Goal: Task Accomplishment & Management: Use online tool/utility

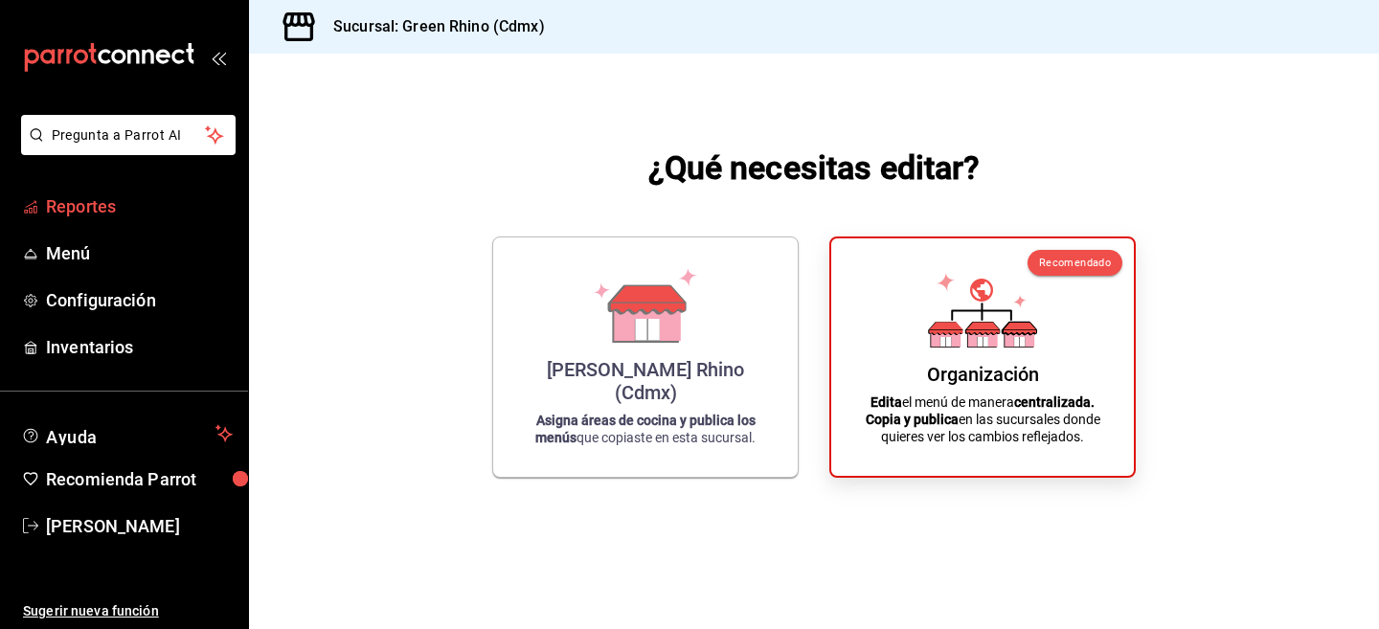
click at [129, 202] on span "Reportes" at bounding box center [139, 206] width 187 height 26
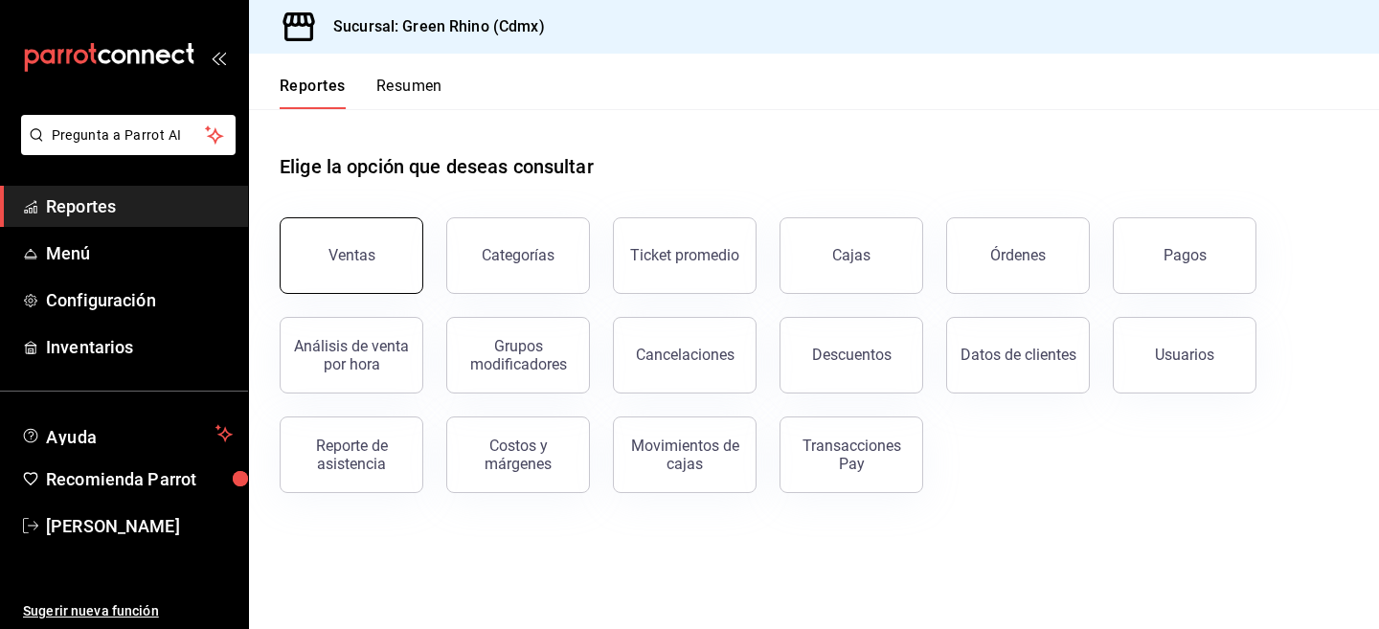
click at [371, 270] on button "Ventas" at bounding box center [352, 255] width 144 height 77
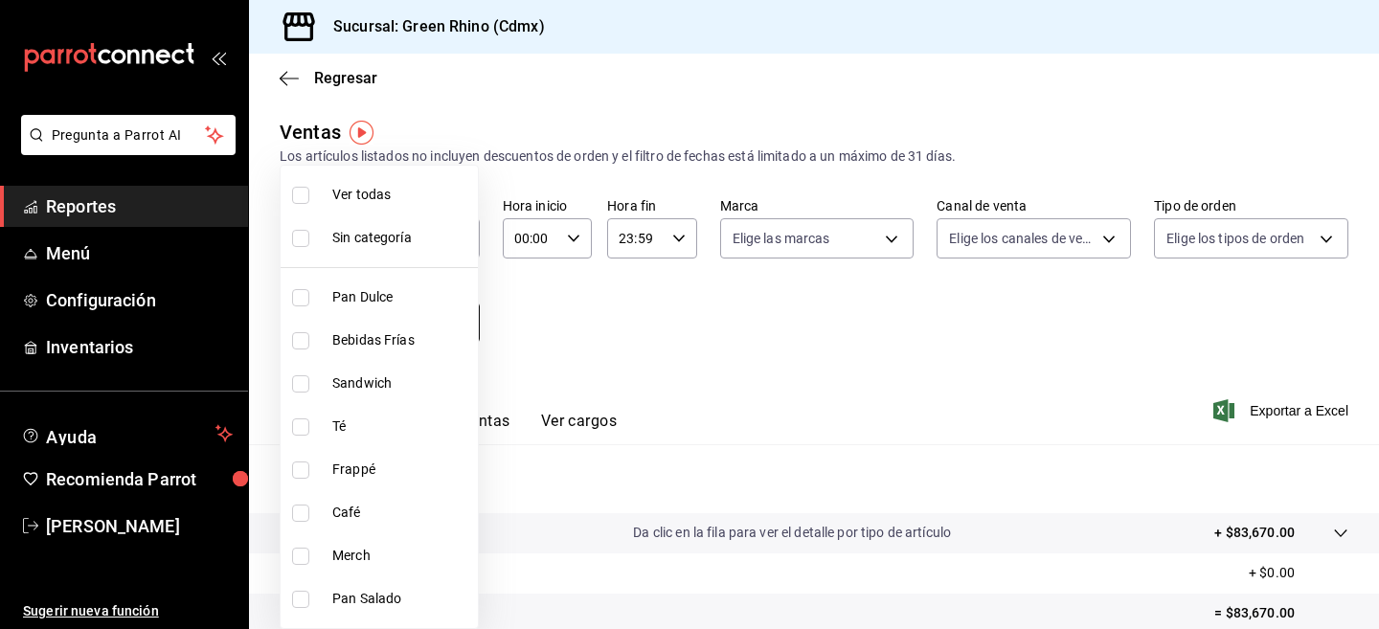
click at [324, 310] on body "Pregunta a Parrot AI Reportes Menú Configuración Inventarios Ayuda Recomienda P…" at bounding box center [689, 314] width 1379 height 629
click at [360, 593] on span "Pan Salado" at bounding box center [401, 599] width 138 height 20
type input "02064616-d5ba-4f4c-a9ad-e53f65a91268"
checkbox input "true"
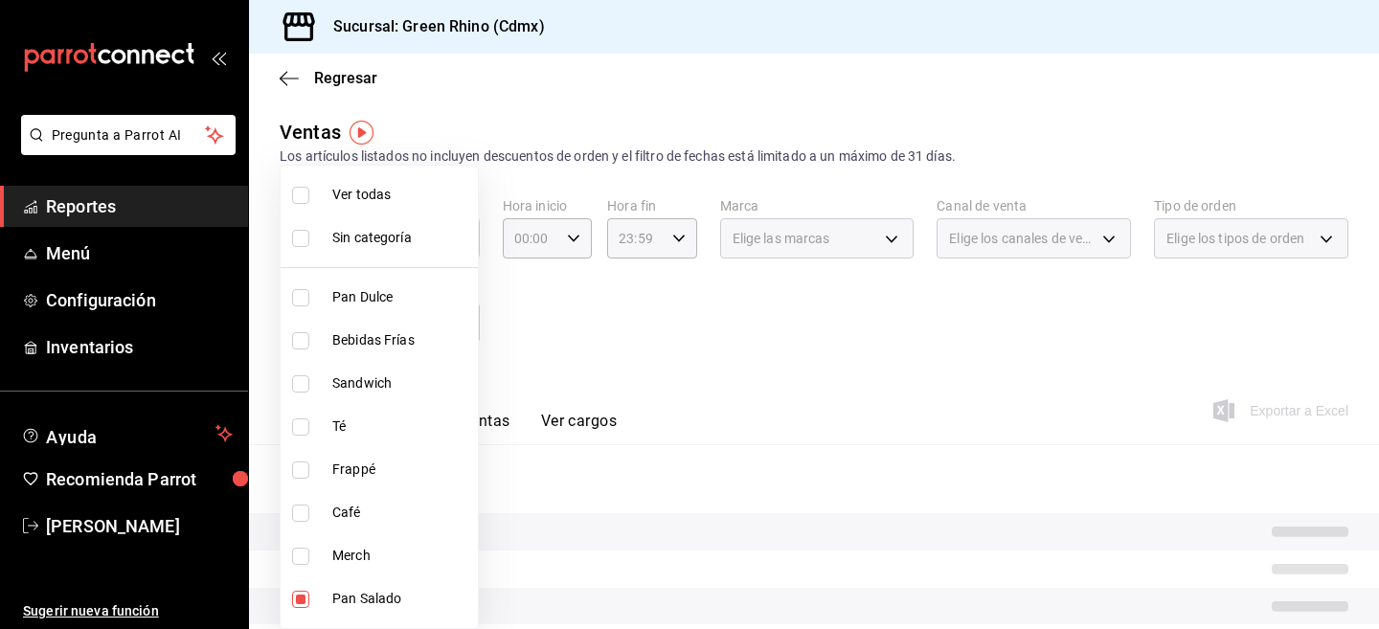
click at [722, 412] on div at bounding box center [689, 314] width 1379 height 629
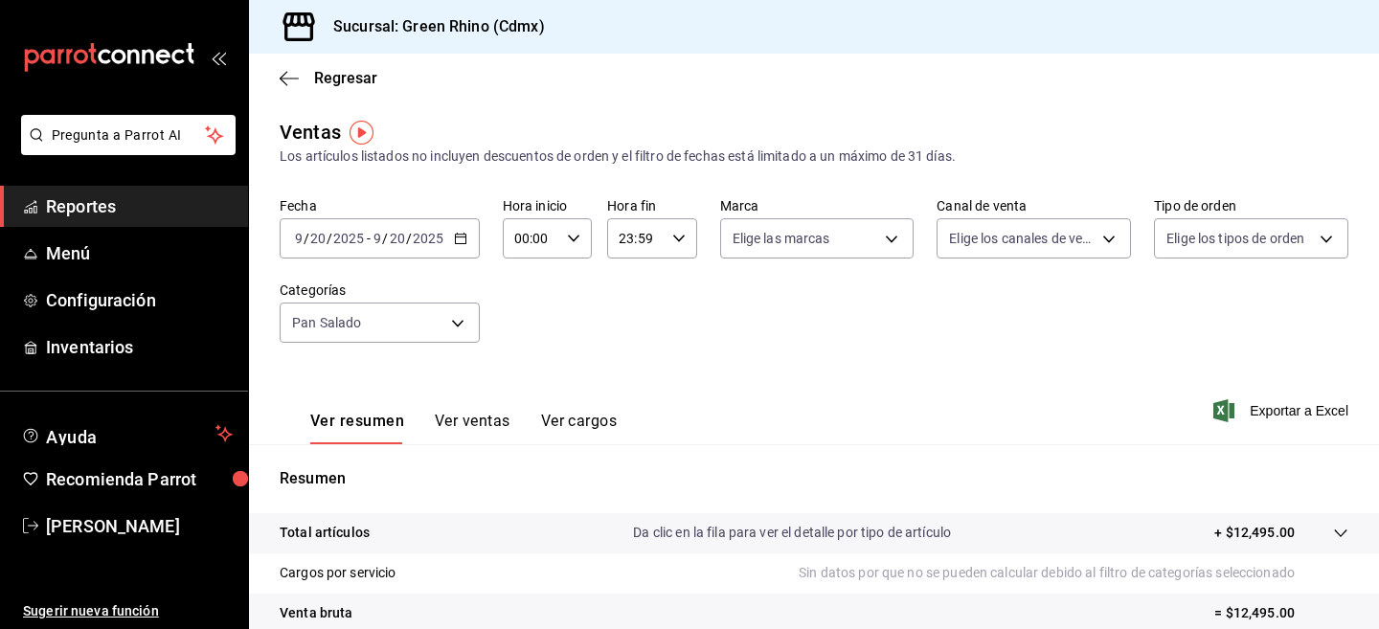
click at [416, 234] on input "2025" at bounding box center [428, 238] width 33 height 15
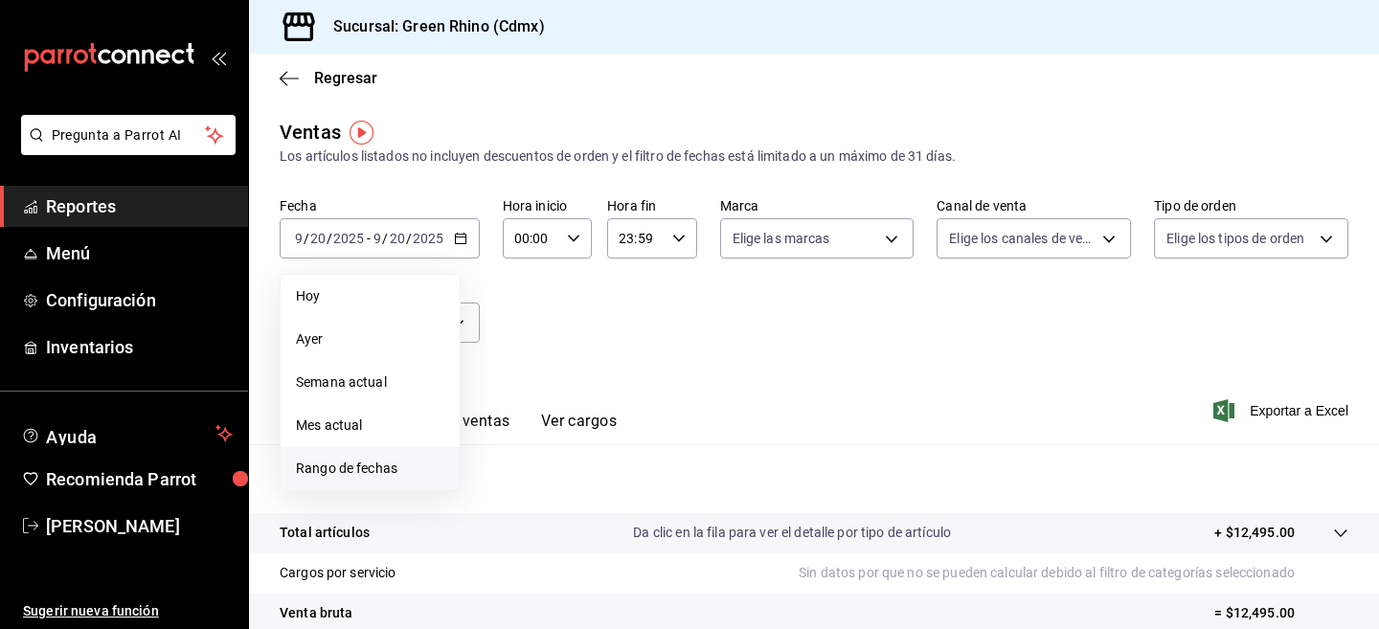
click at [334, 468] on span "Rango de fechas" at bounding box center [370, 469] width 148 height 20
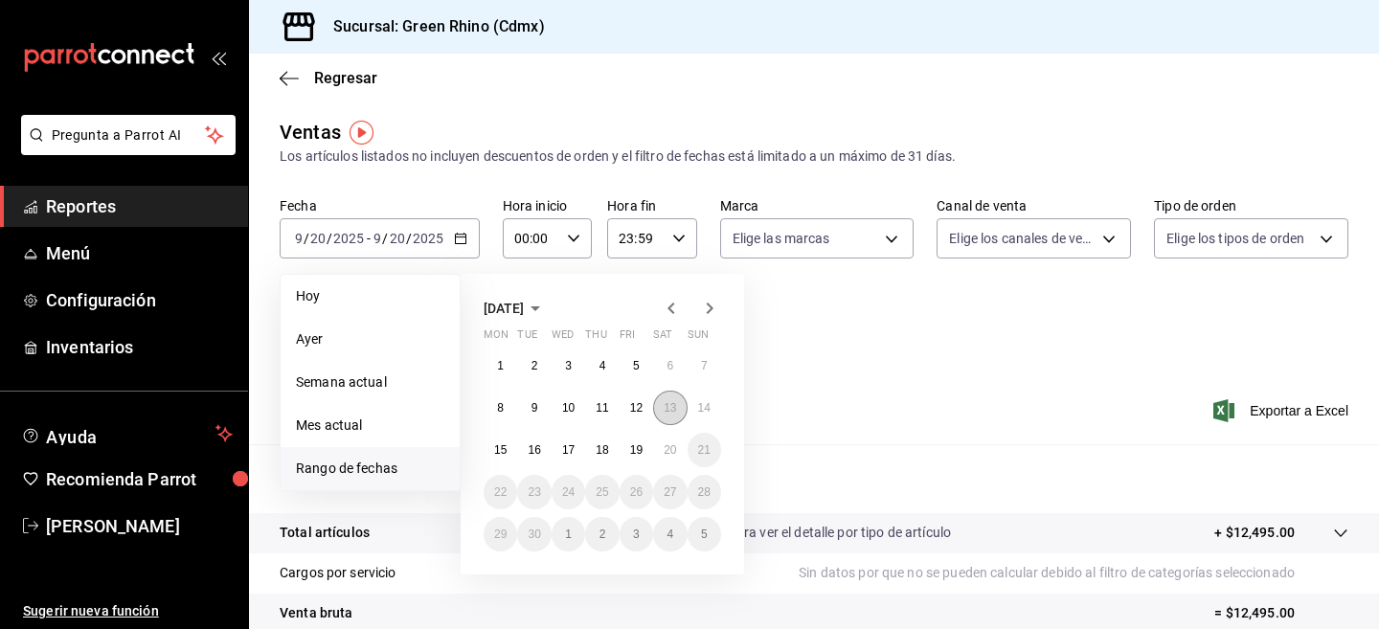
click at [670, 415] on button "13" at bounding box center [670, 408] width 34 height 34
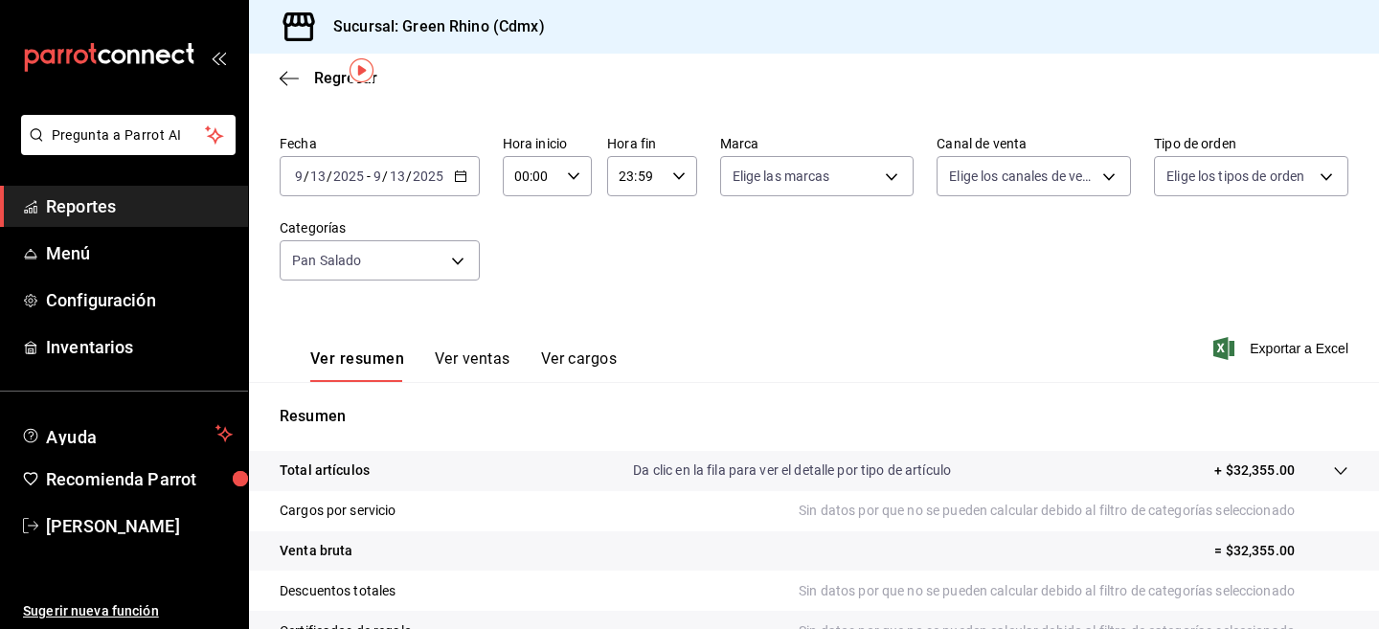
scroll to position [61, 0]
click at [490, 357] on button "Ver ventas" at bounding box center [473, 366] width 76 height 33
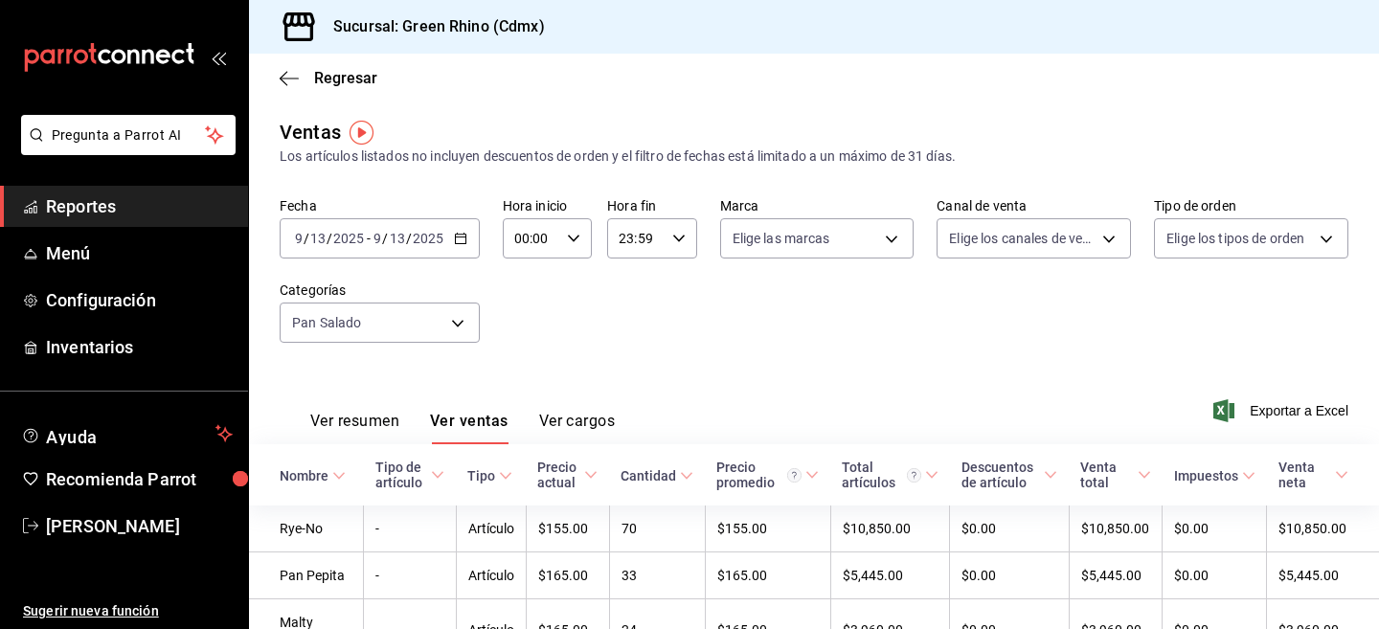
scroll to position [55, 0]
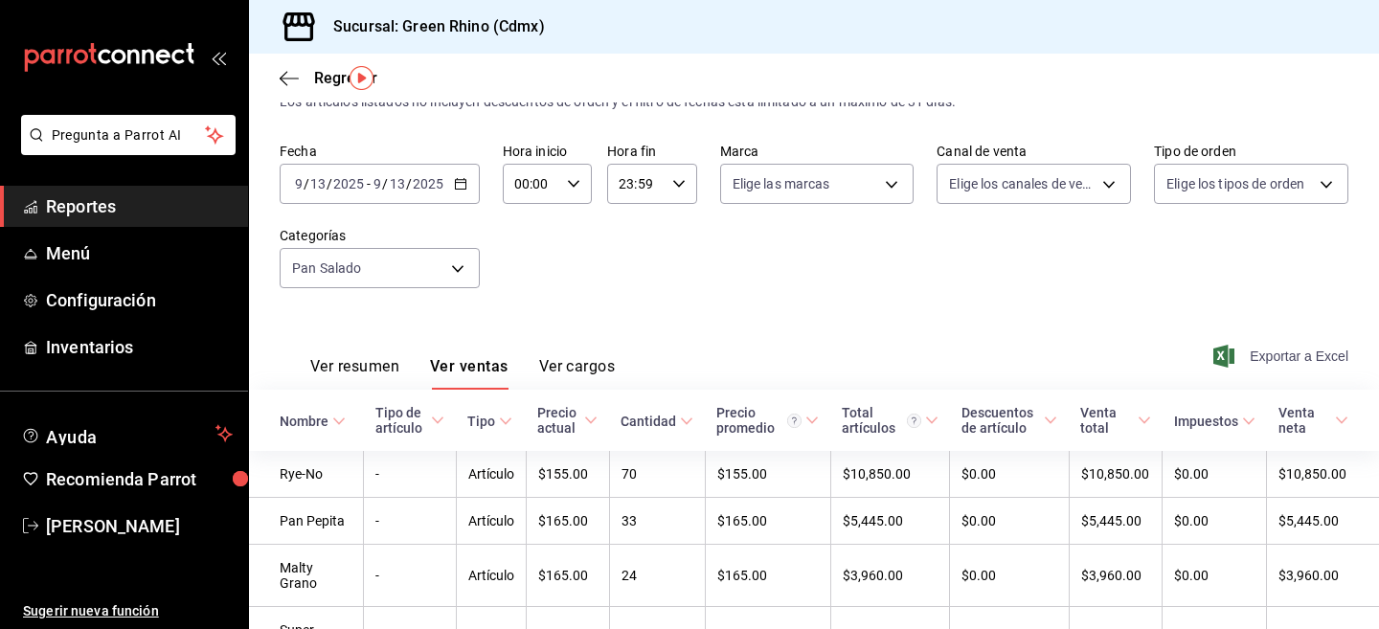
click at [1270, 351] on span "Exportar a Excel" at bounding box center [1282, 356] width 131 height 23
click at [1326, 268] on div "Fecha [DATE] [DATE] - [DATE] [DATE] Hora inicio 00:00 Hora inicio Hora fin 23:5…" at bounding box center [814, 227] width 1068 height 169
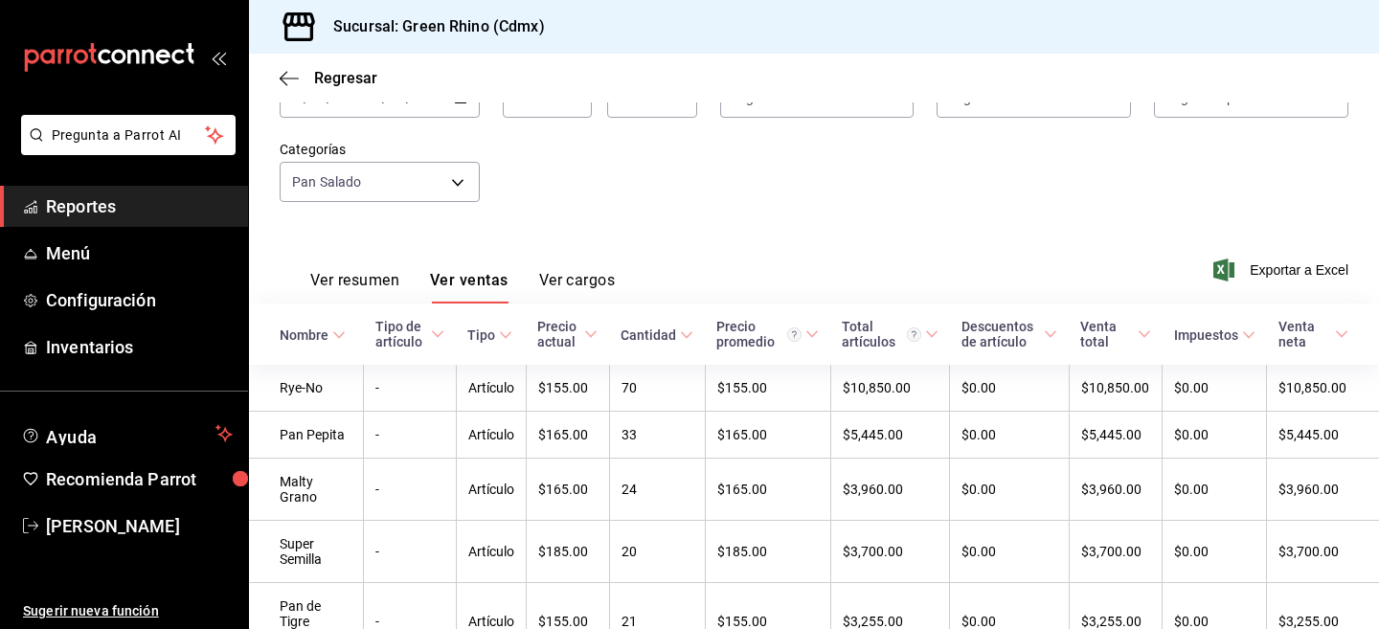
scroll to position [139, 0]
click at [1272, 270] on span "Exportar a Excel" at bounding box center [1282, 271] width 131 height 23
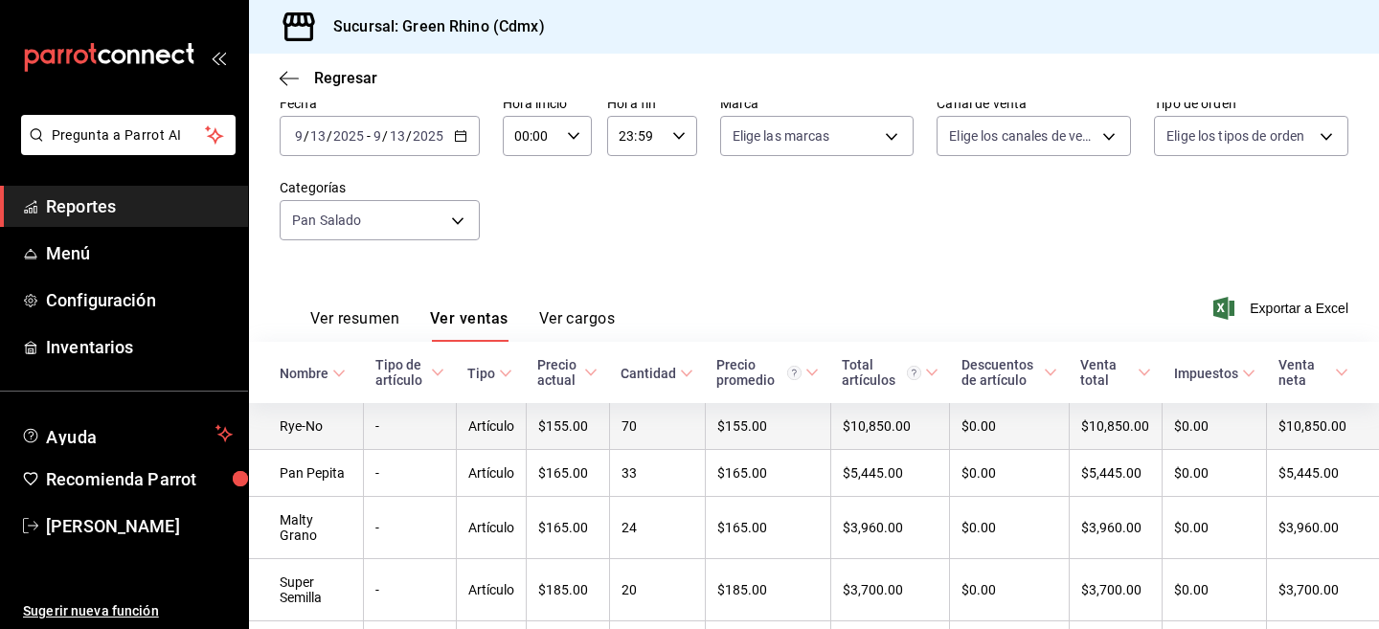
scroll to position [0, 0]
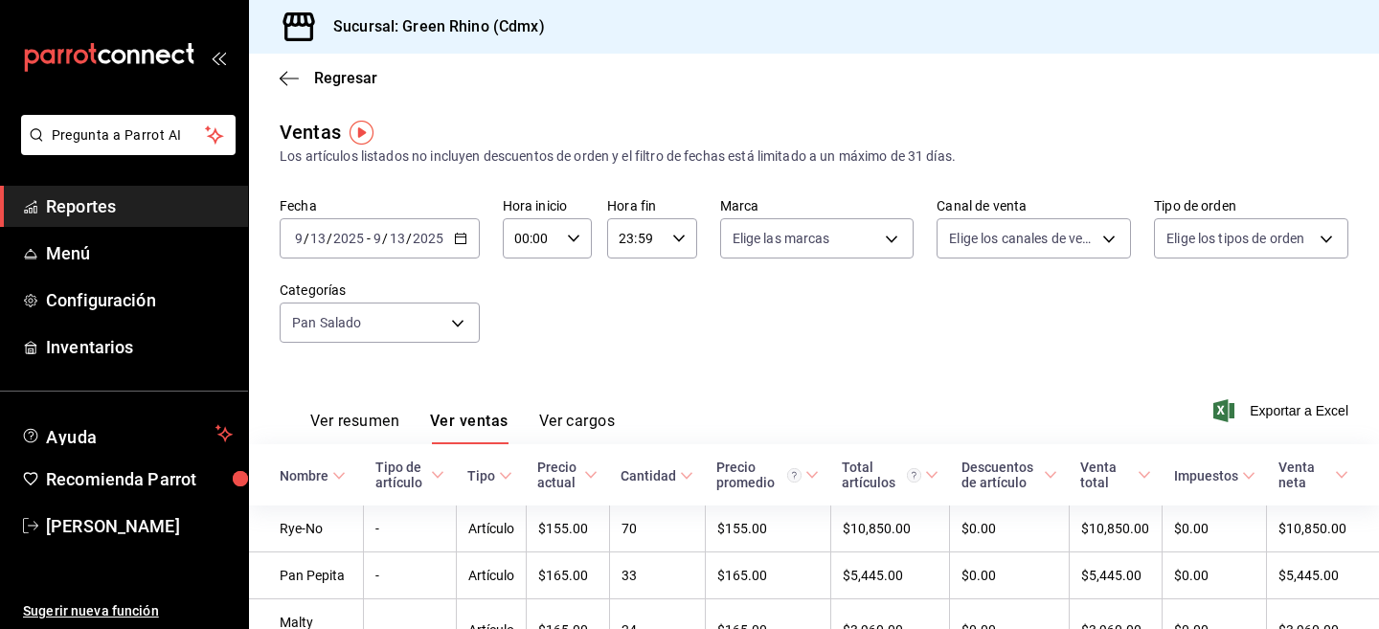
click at [385, 244] on span "/" at bounding box center [385, 238] width 6 height 15
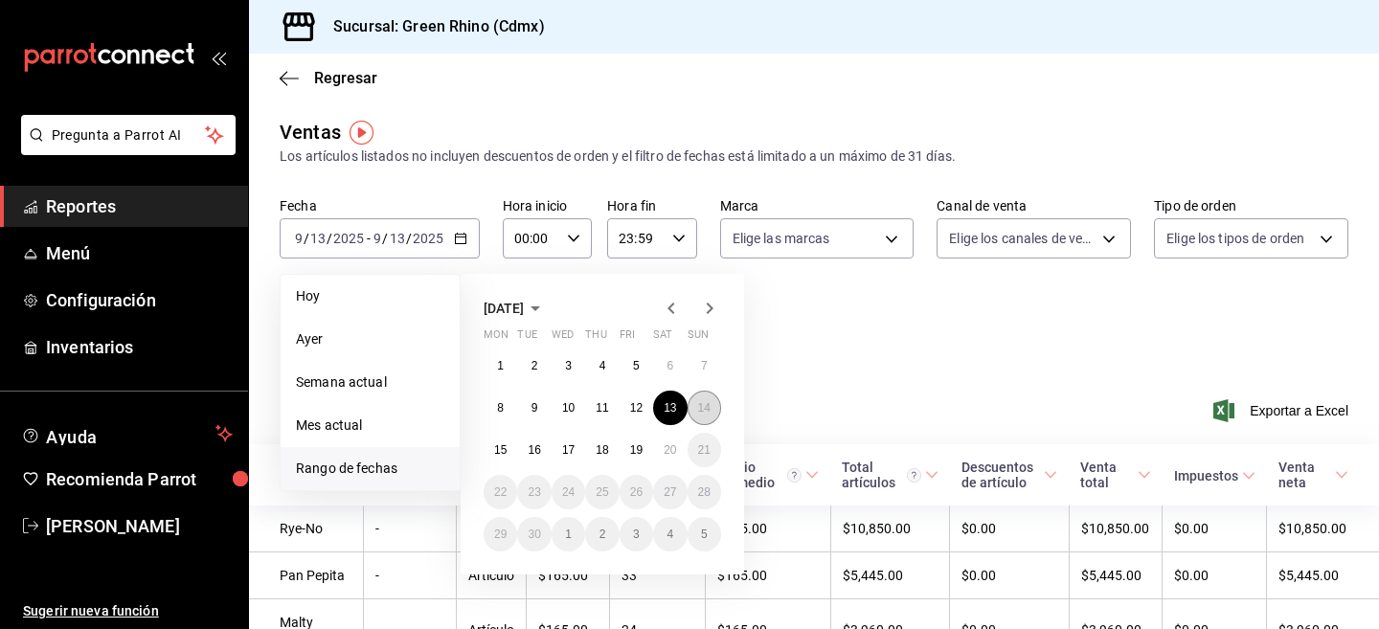
click at [704, 405] on abbr "14" at bounding box center [704, 407] width 12 height 13
click button "14" at bounding box center [704, 408] width 34 height 34
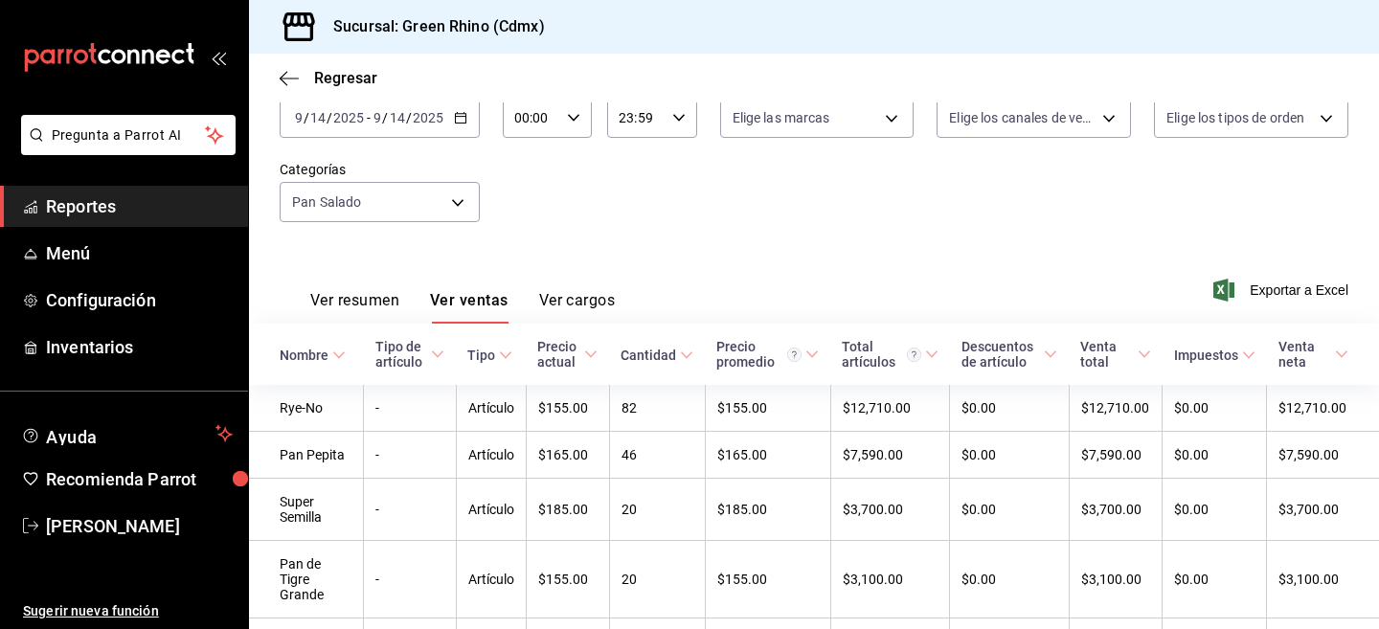
scroll to position [122, 0]
click at [420, 127] on div "[DATE] [DATE] - [DATE] [DATE]" at bounding box center [380, 117] width 200 height 40
click at [1065, 218] on div "Fecha [DATE] [DATE] - [DATE] [DATE] Hora inicio 00:00 Hora inicio Hora fin 23:5…" at bounding box center [814, 160] width 1068 height 169
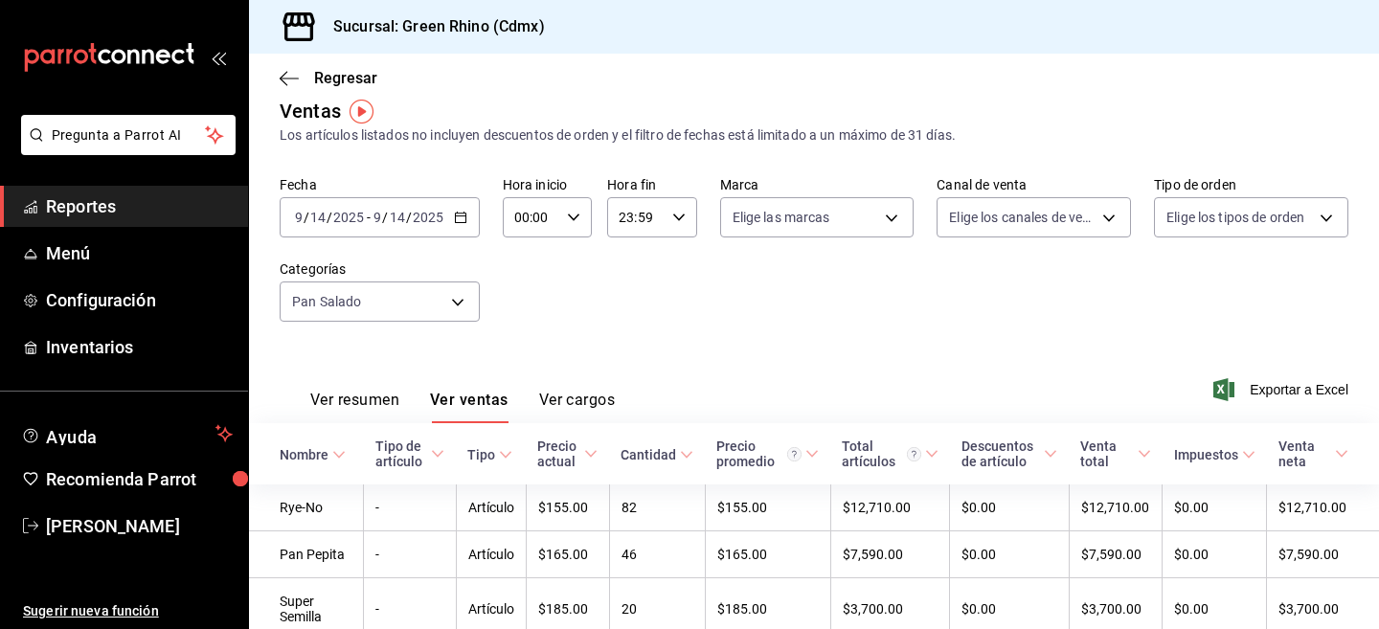
scroll to position [35, 0]
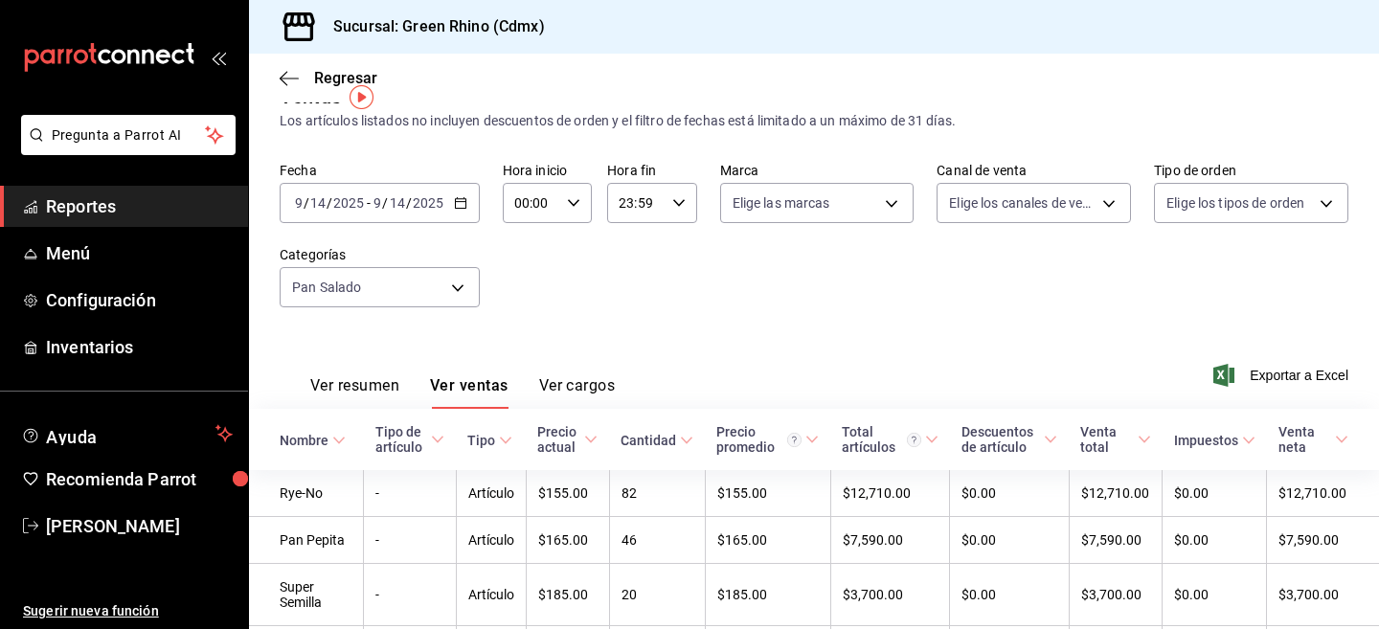
click at [382, 203] on span "/" at bounding box center [385, 202] width 6 height 15
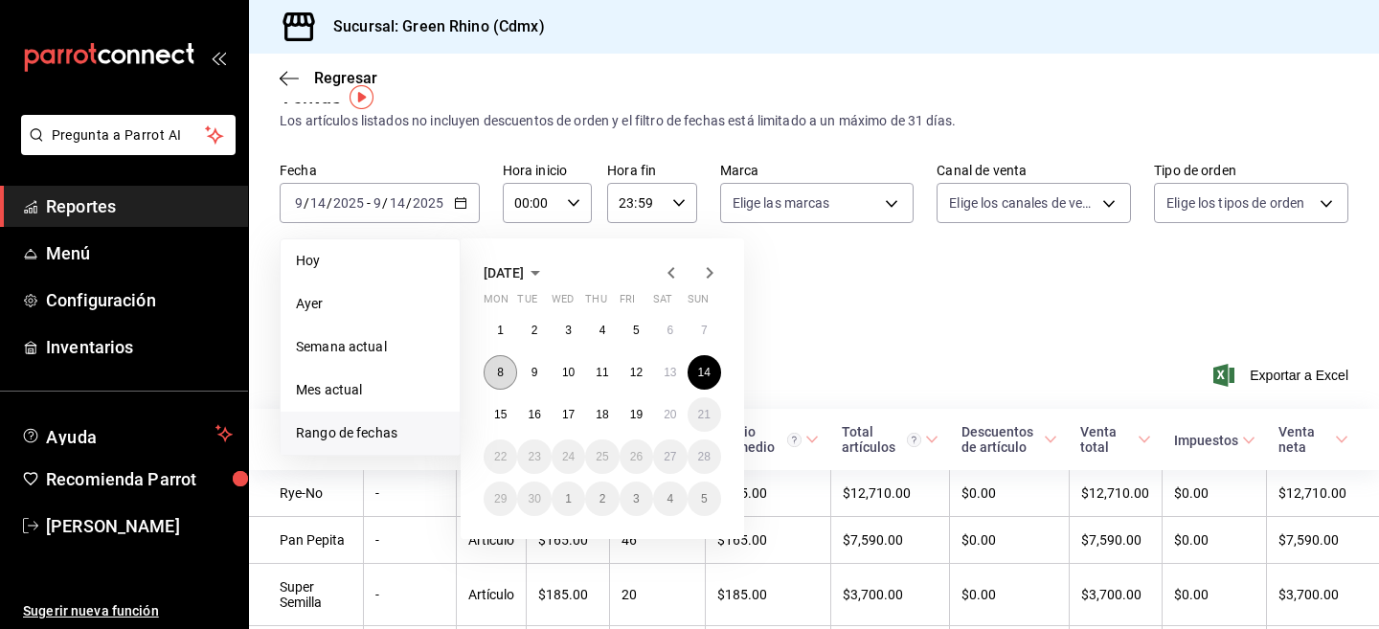
click at [499, 367] on abbr "8" at bounding box center [500, 372] width 7 height 13
click button "8" at bounding box center [500, 372] width 34 height 34
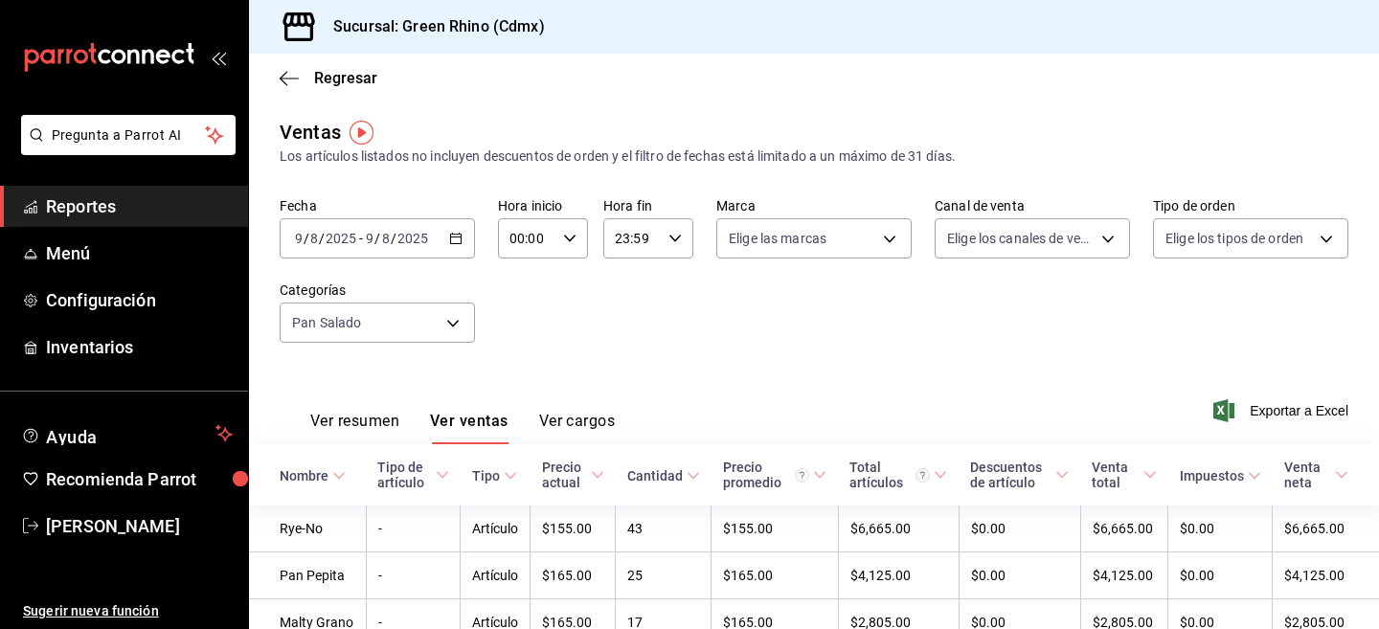
click at [404, 234] on input "2025" at bounding box center [412, 238] width 33 height 15
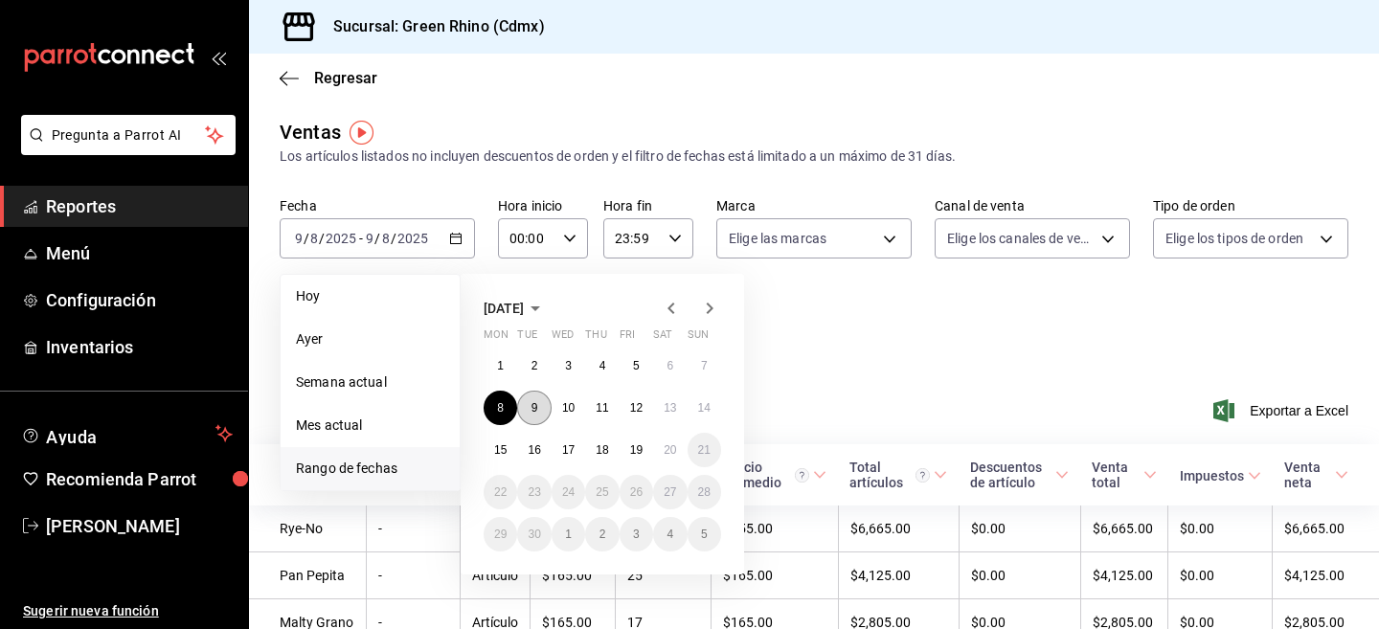
click at [541, 412] on button "9" at bounding box center [534, 408] width 34 height 34
click button "9" at bounding box center [534, 408] width 34 height 34
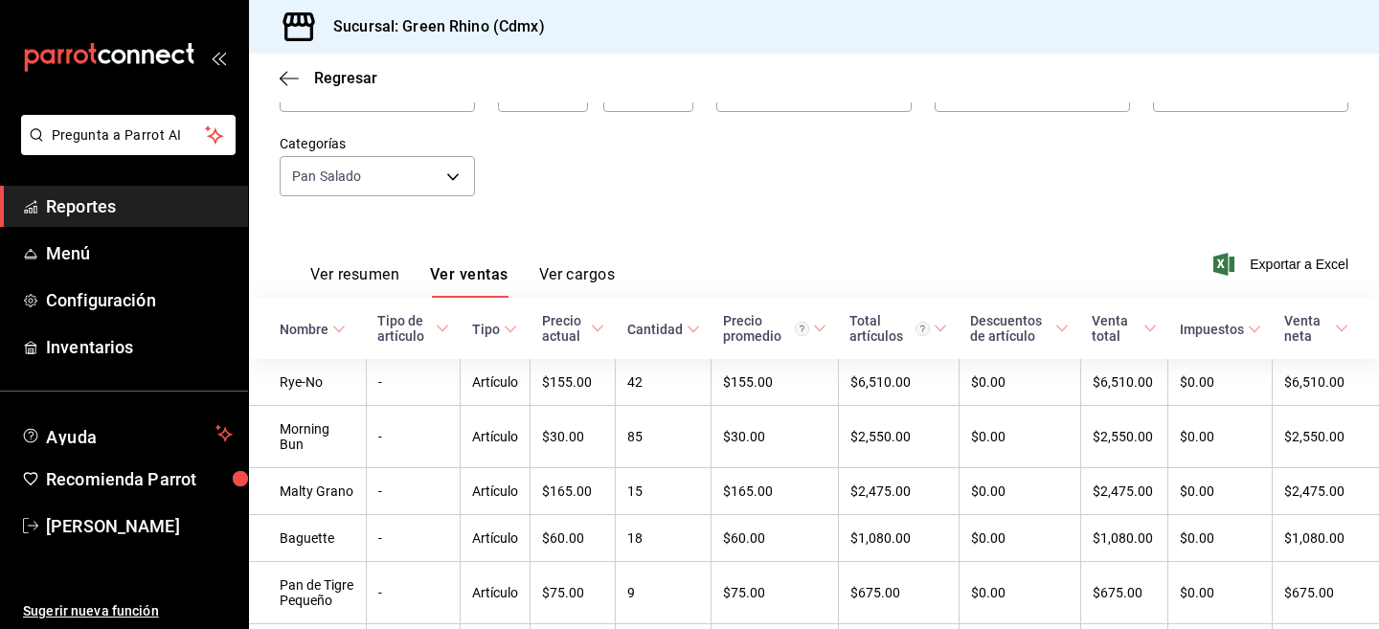
scroll to position [100, 0]
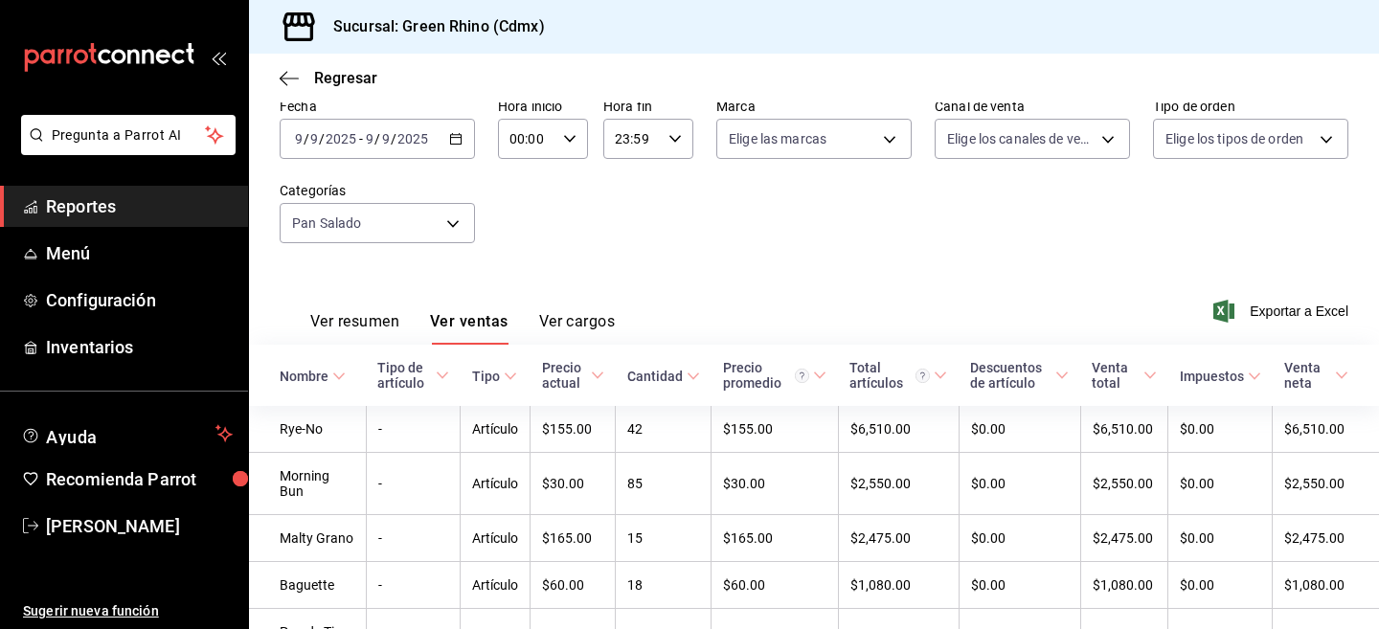
click at [459, 143] on icon "button" at bounding box center [455, 138] width 13 height 13
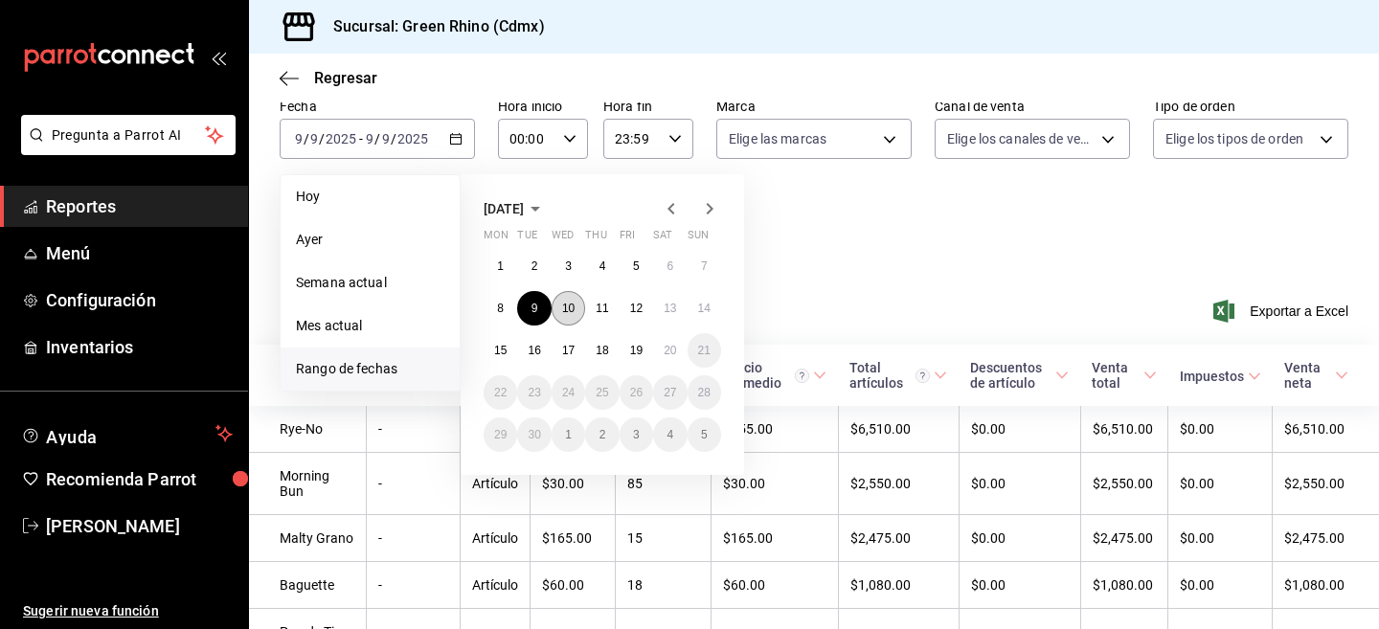
click at [567, 319] on button "10" at bounding box center [568, 308] width 34 height 34
click button "10" at bounding box center [568, 308] width 34 height 34
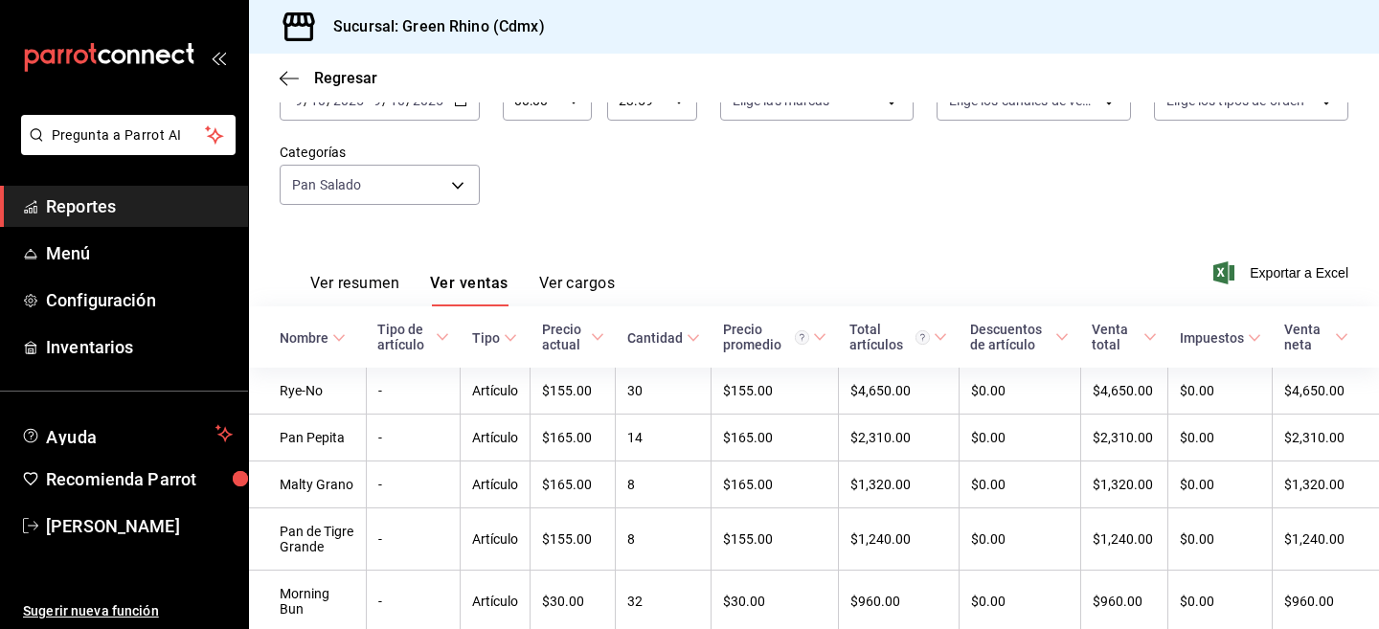
scroll to position [86, 0]
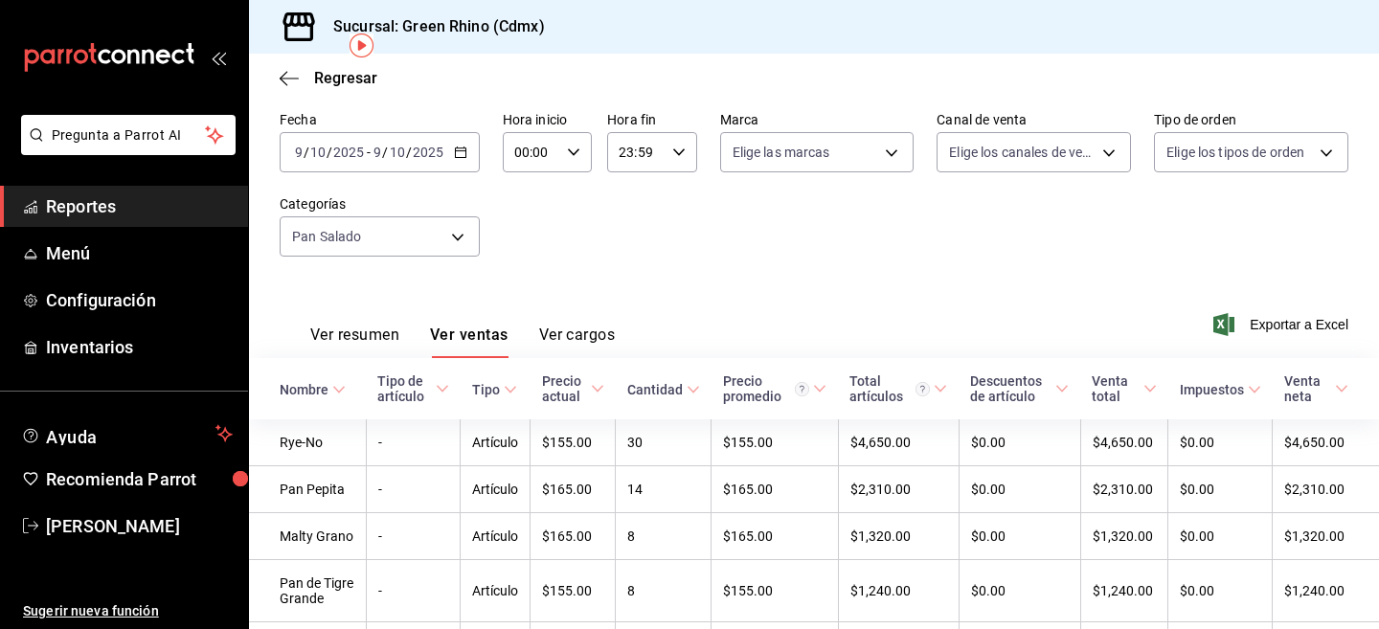
click at [466, 160] on div "[DATE] [DATE] - [DATE] [DATE]" at bounding box center [380, 152] width 200 height 40
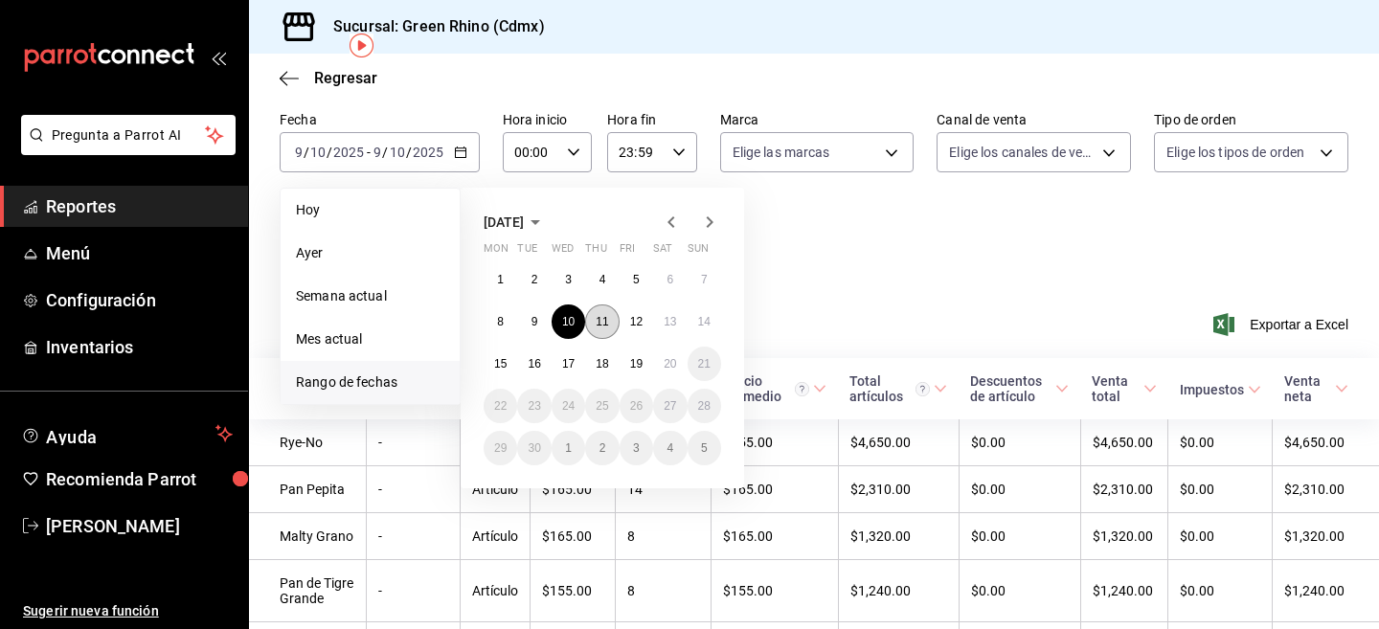
click at [597, 322] on abbr "11" at bounding box center [602, 321] width 12 height 13
click button "11" at bounding box center [602, 321] width 34 height 34
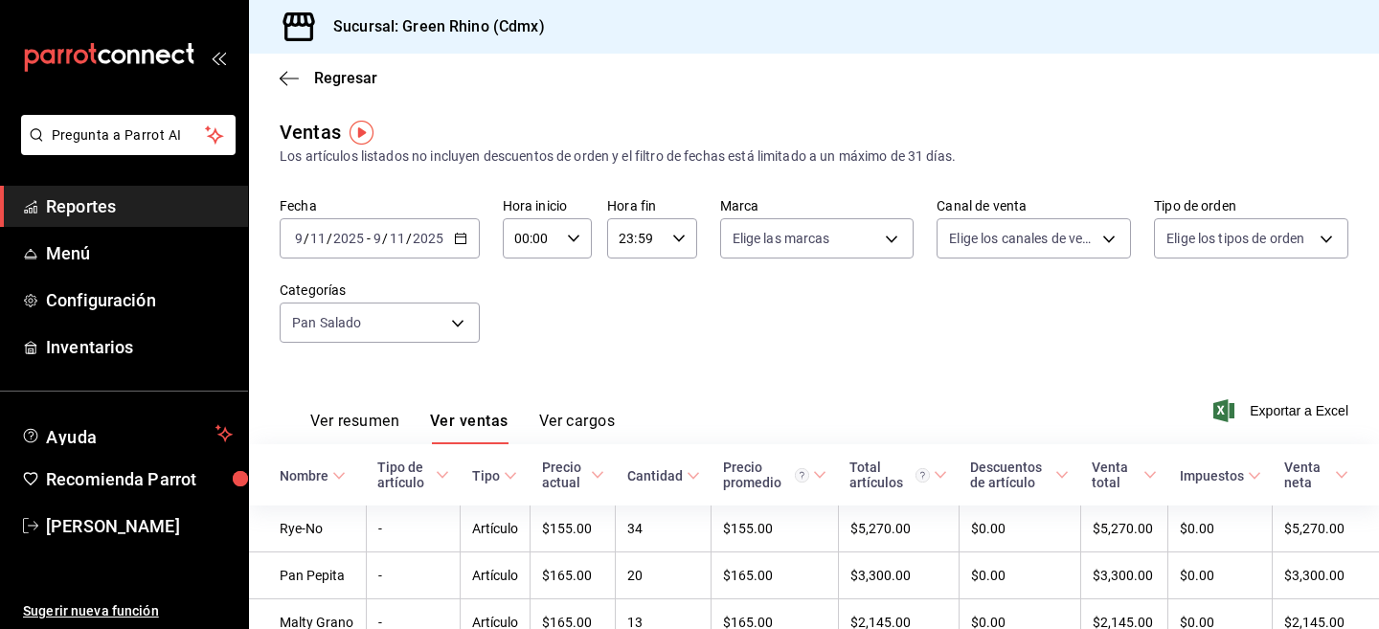
click at [458, 245] on div "[DATE] [DATE] - [DATE] [DATE]" at bounding box center [380, 238] width 200 height 40
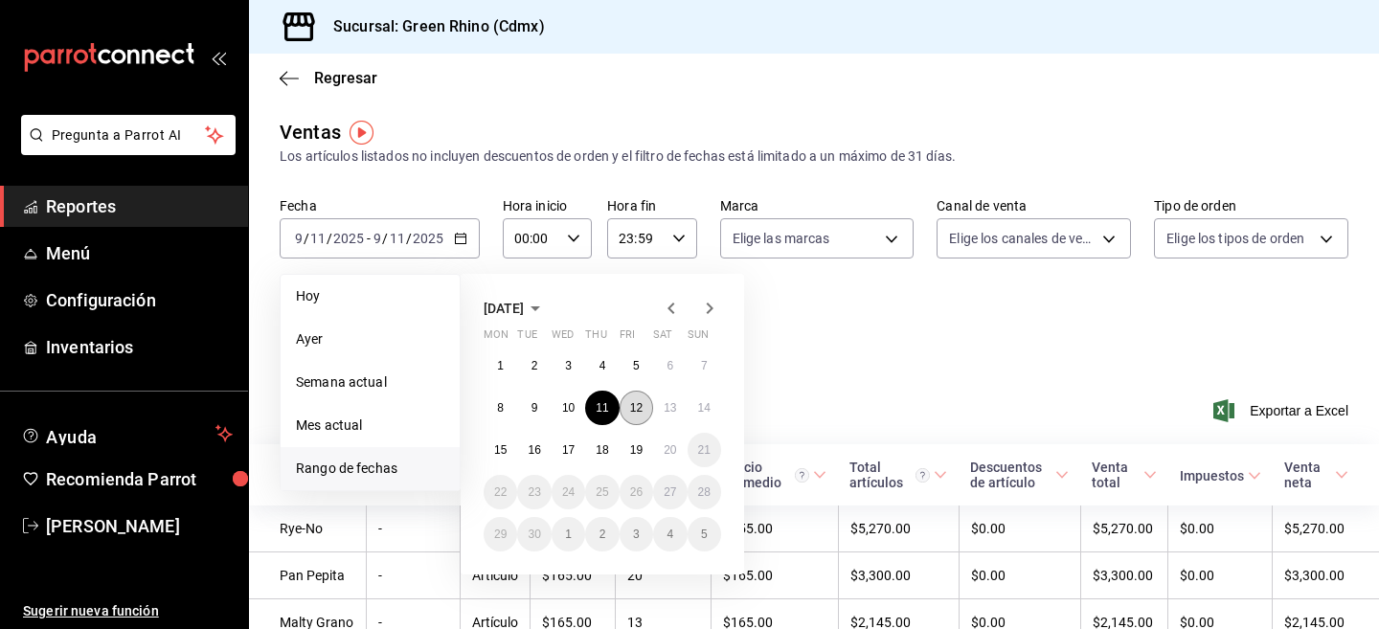
click at [631, 416] on button "12" at bounding box center [636, 408] width 34 height 34
click button "12" at bounding box center [636, 408] width 34 height 34
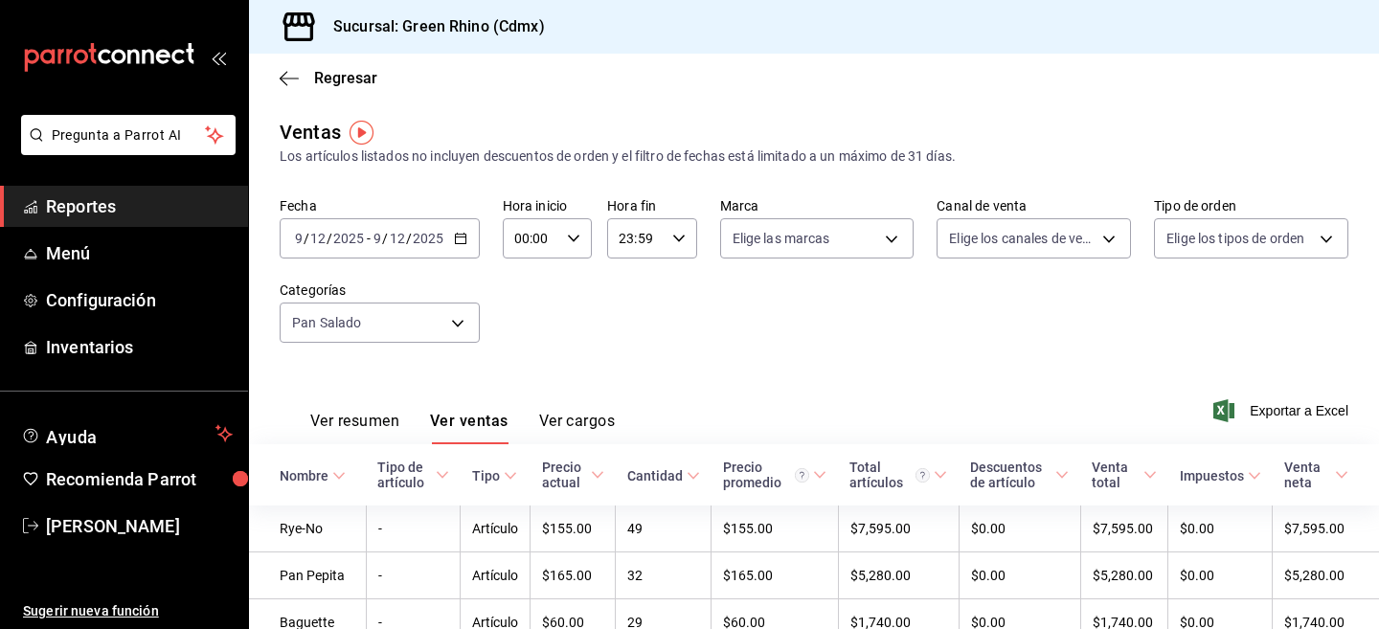
click at [441, 237] on input "2025" at bounding box center [428, 238] width 33 height 15
click at [460, 237] on icon "button" at bounding box center [460, 238] width 13 height 13
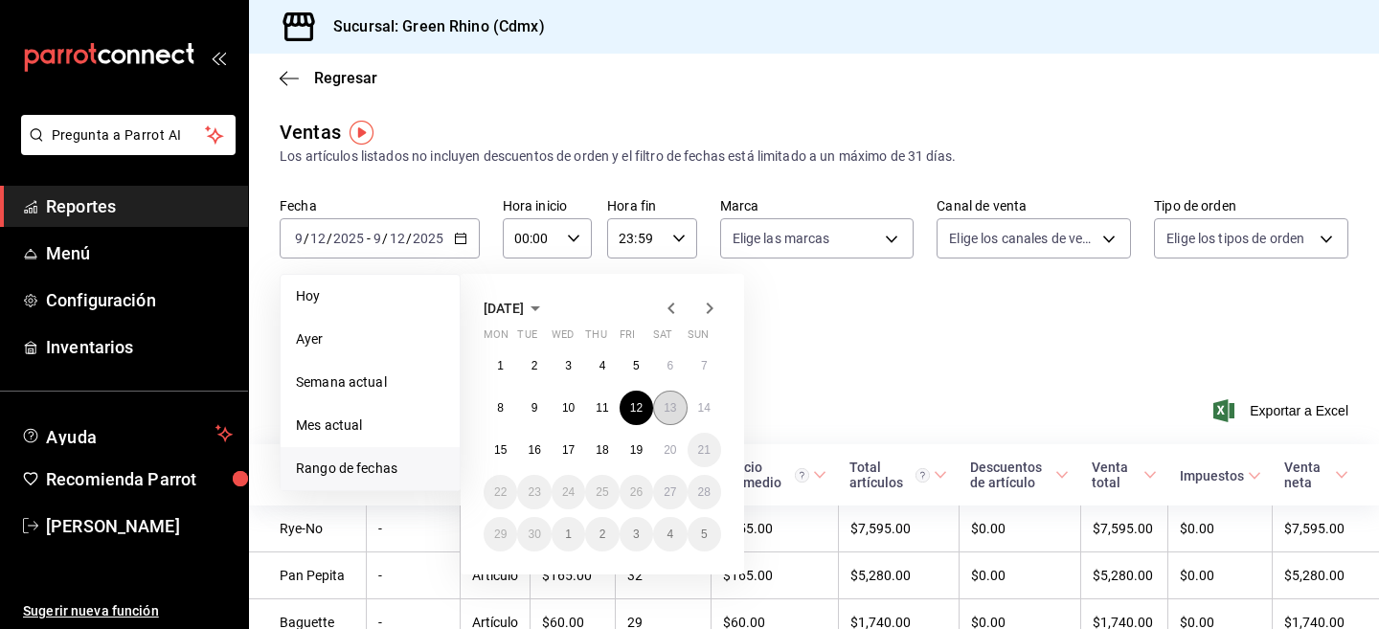
click at [671, 415] on button "13" at bounding box center [670, 408] width 34 height 34
click button "13" at bounding box center [670, 408] width 34 height 34
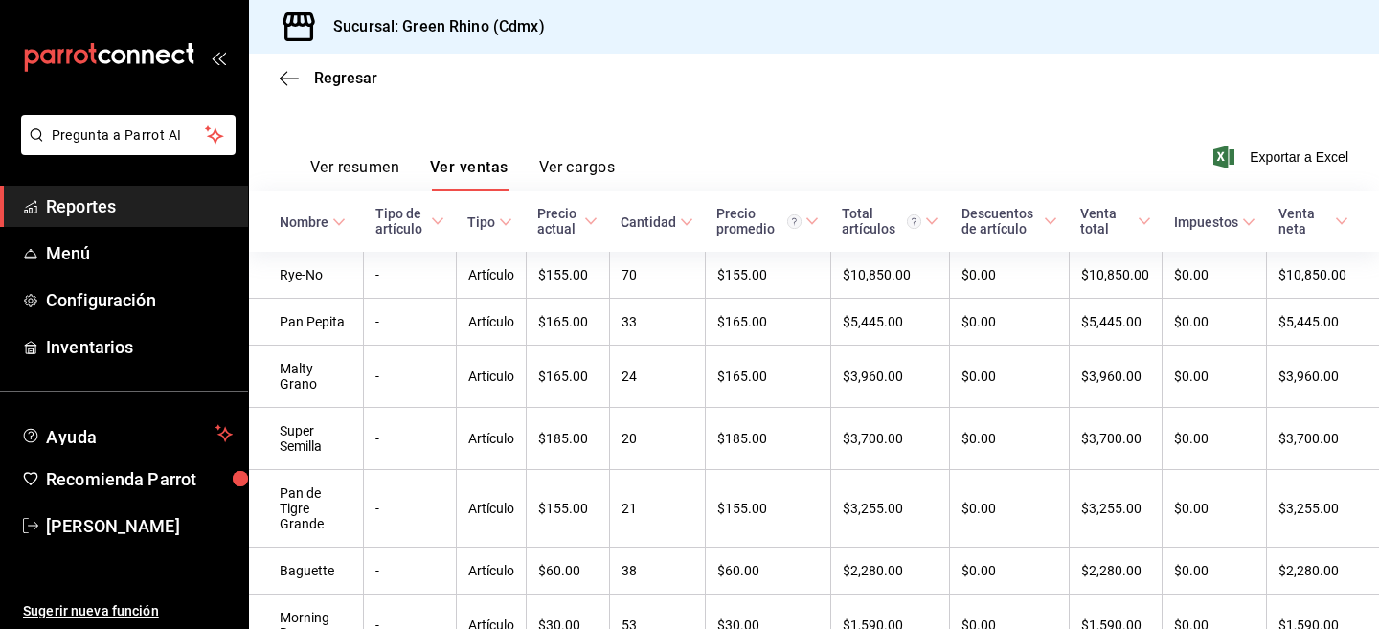
scroll to position [194, 0]
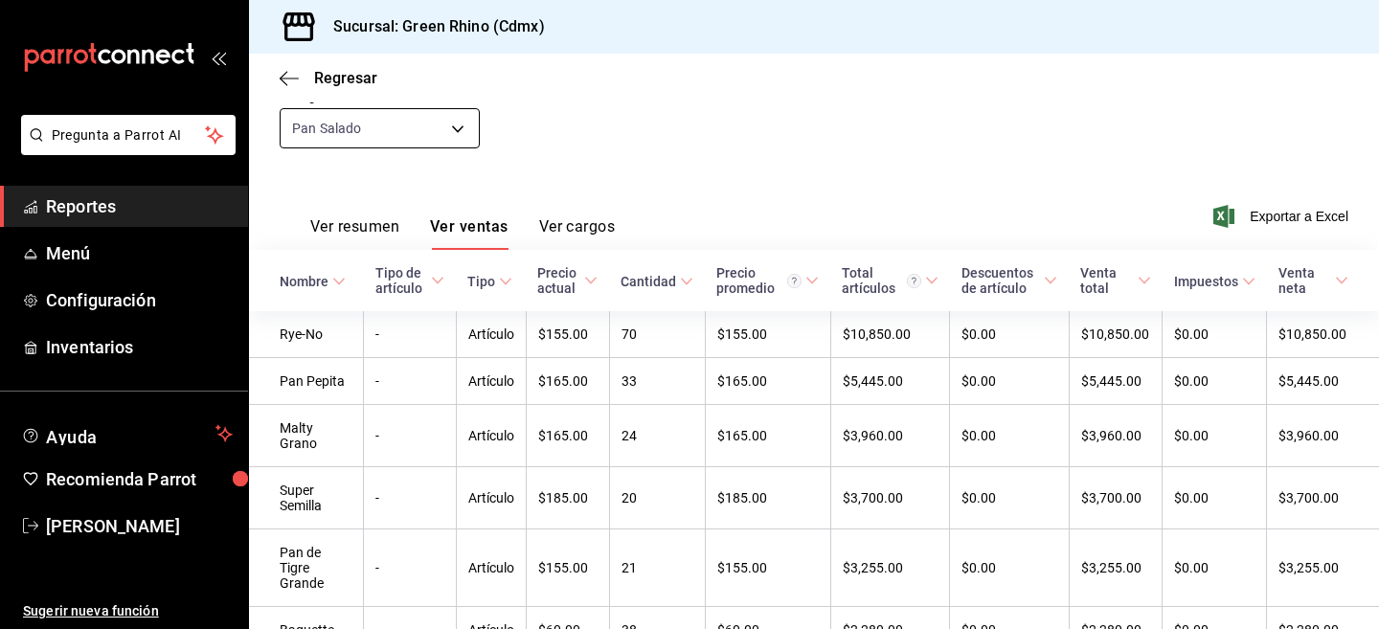
click at [460, 135] on body "Pregunta a Parrot AI Reportes Menú Configuración Inventarios Ayuda Recomienda P…" at bounding box center [689, 314] width 1379 height 629
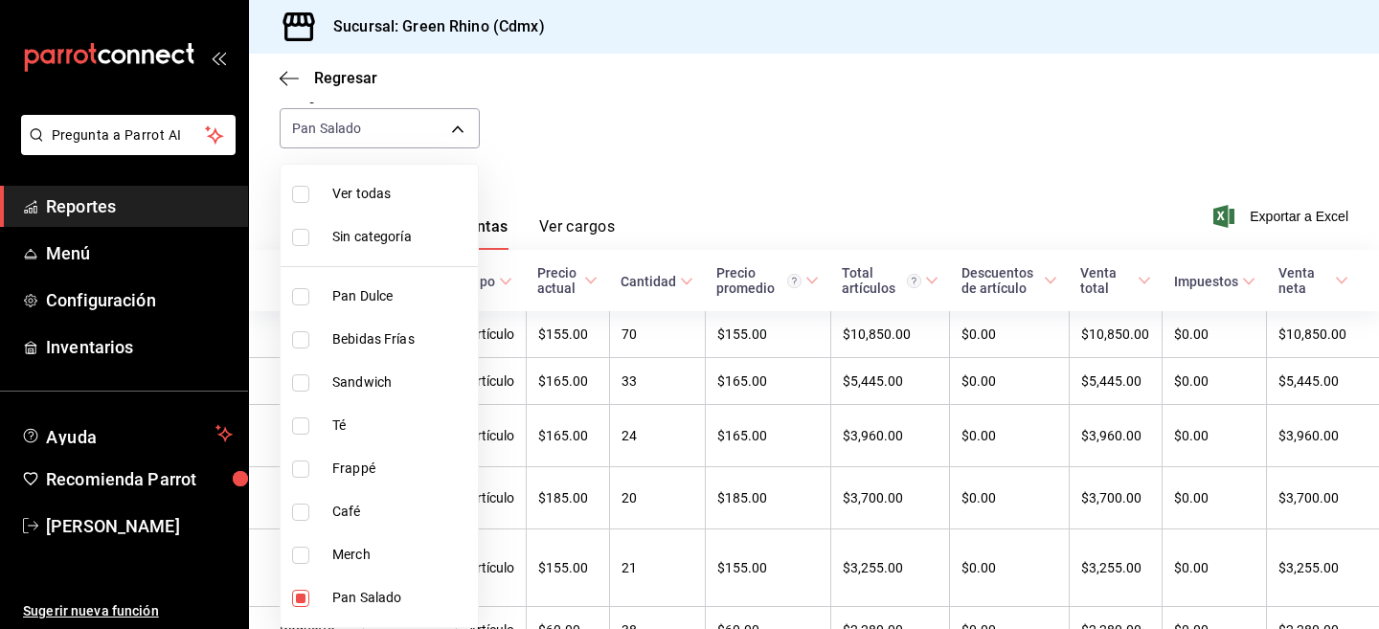
click at [585, 107] on div at bounding box center [689, 314] width 1379 height 629
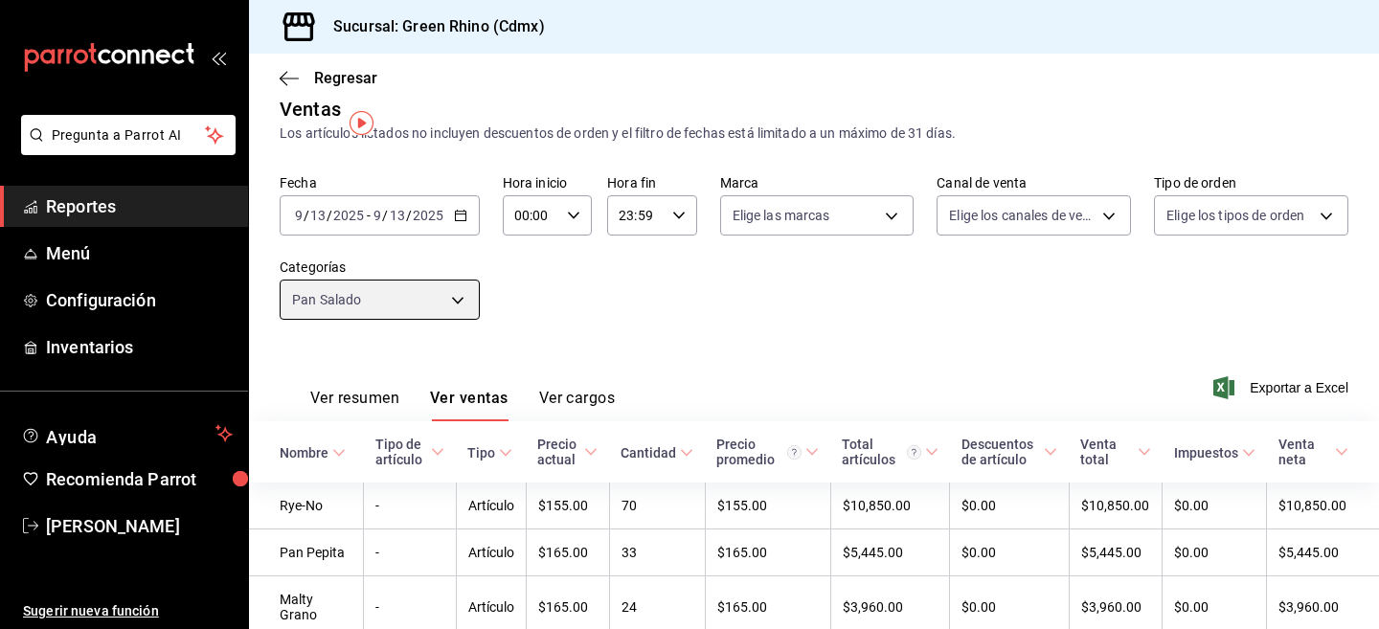
scroll to position [0, 0]
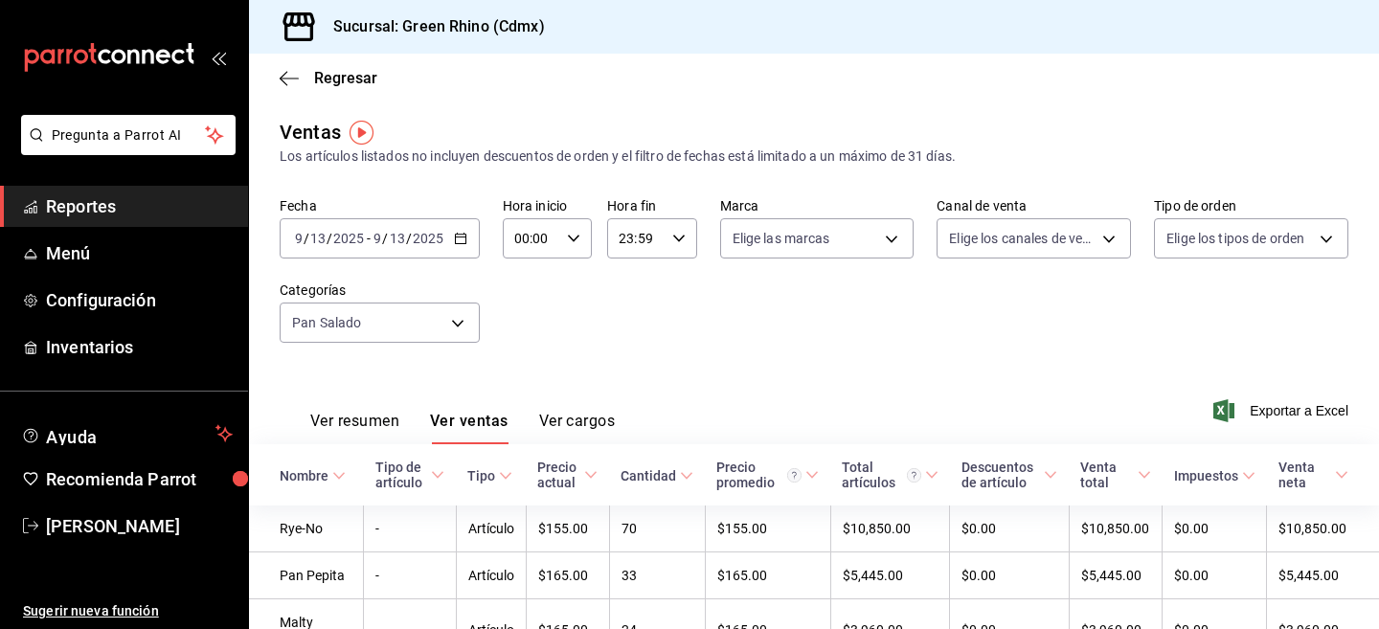
click at [416, 236] on input "2025" at bounding box center [428, 238] width 33 height 15
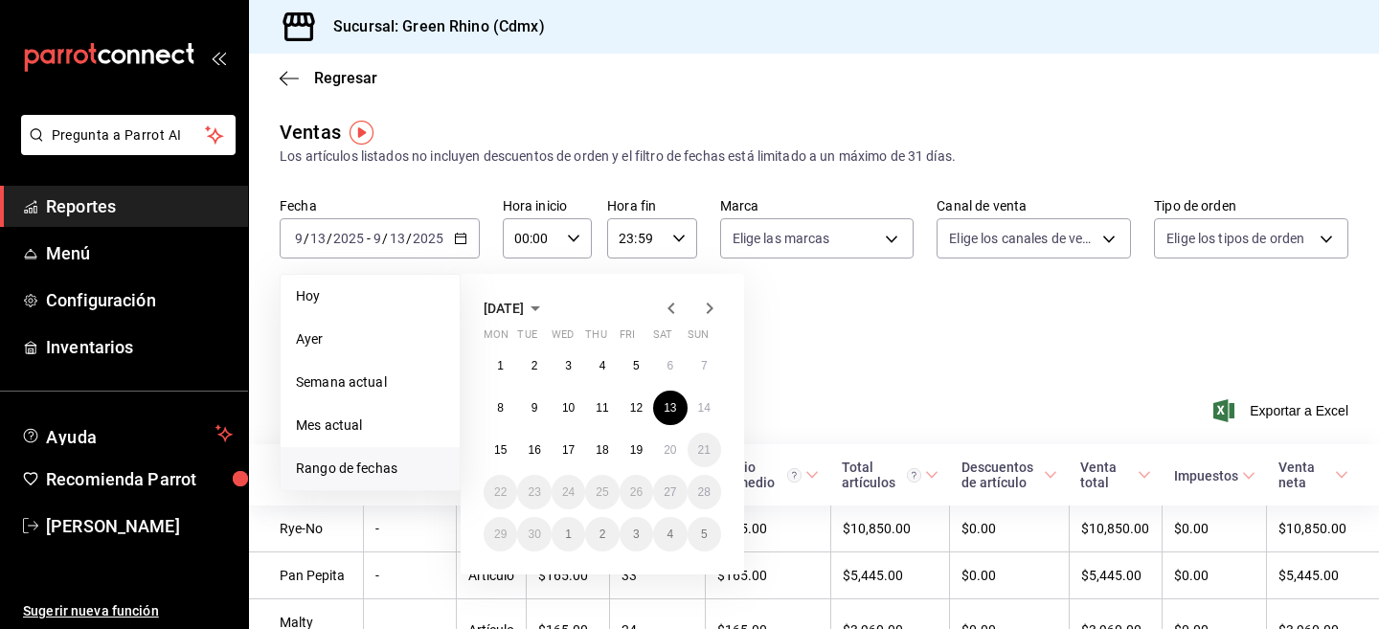
click at [941, 371] on div "Ver resumen Ver ventas Ver cargos Exportar a Excel" at bounding box center [814, 405] width 1130 height 79
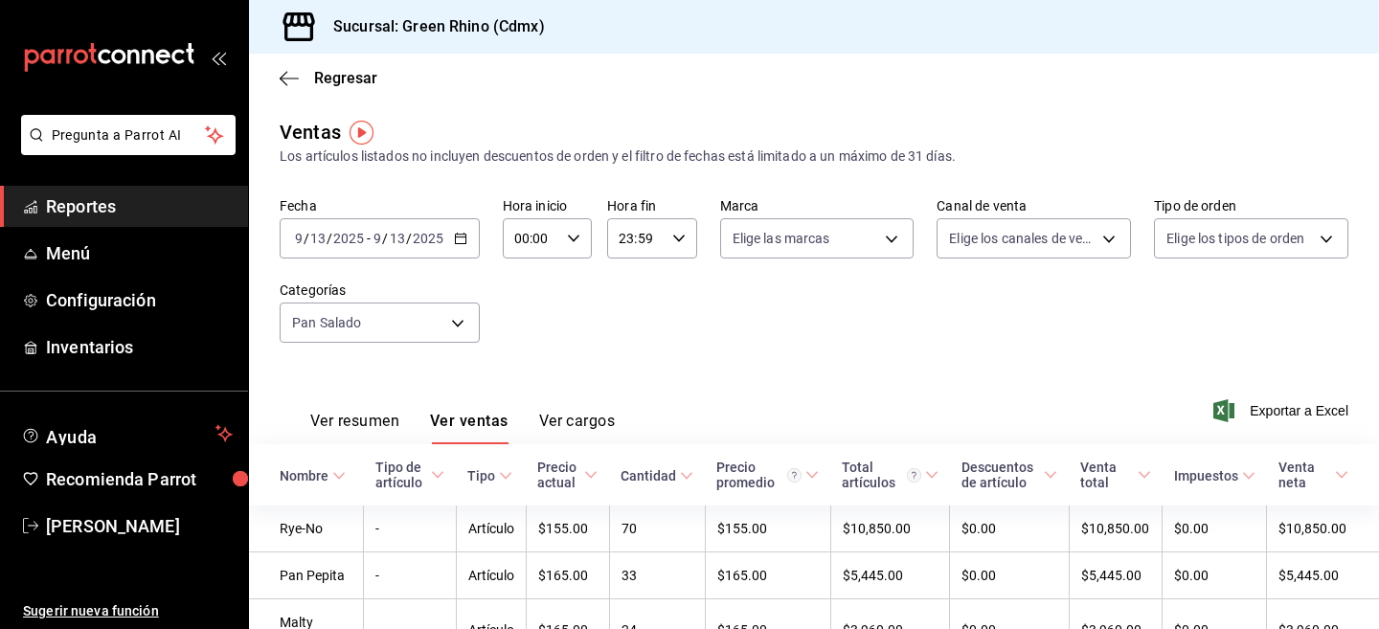
click at [462, 241] on icon "button" at bounding box center [460, 238] width 13 height 13
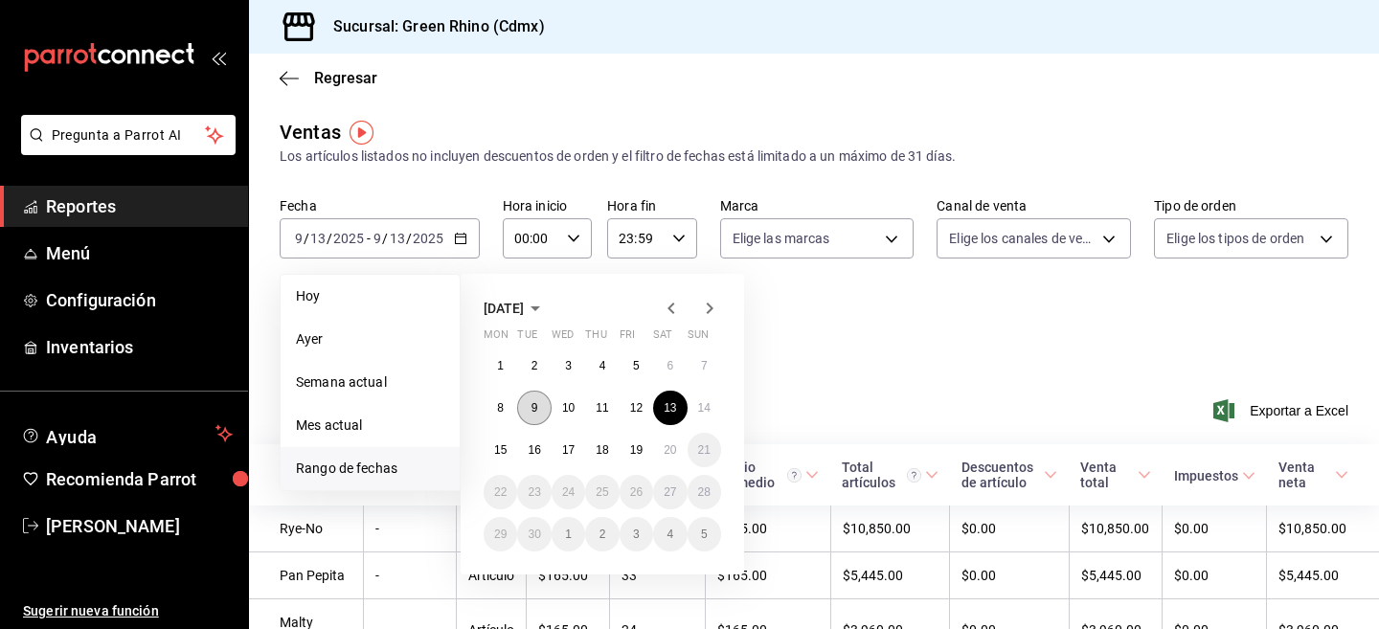
click at [531, 413] on abbr "9" at bounding box center [534, 407] width 7 height 13
click at [881, 326] on div "Fecha [DATE] [DATE] - [DATE] [DATE] [DATE] [DATE] Semana actual Mes actual [GEO…" at bounding box center [814, 281] width 1068 height 169
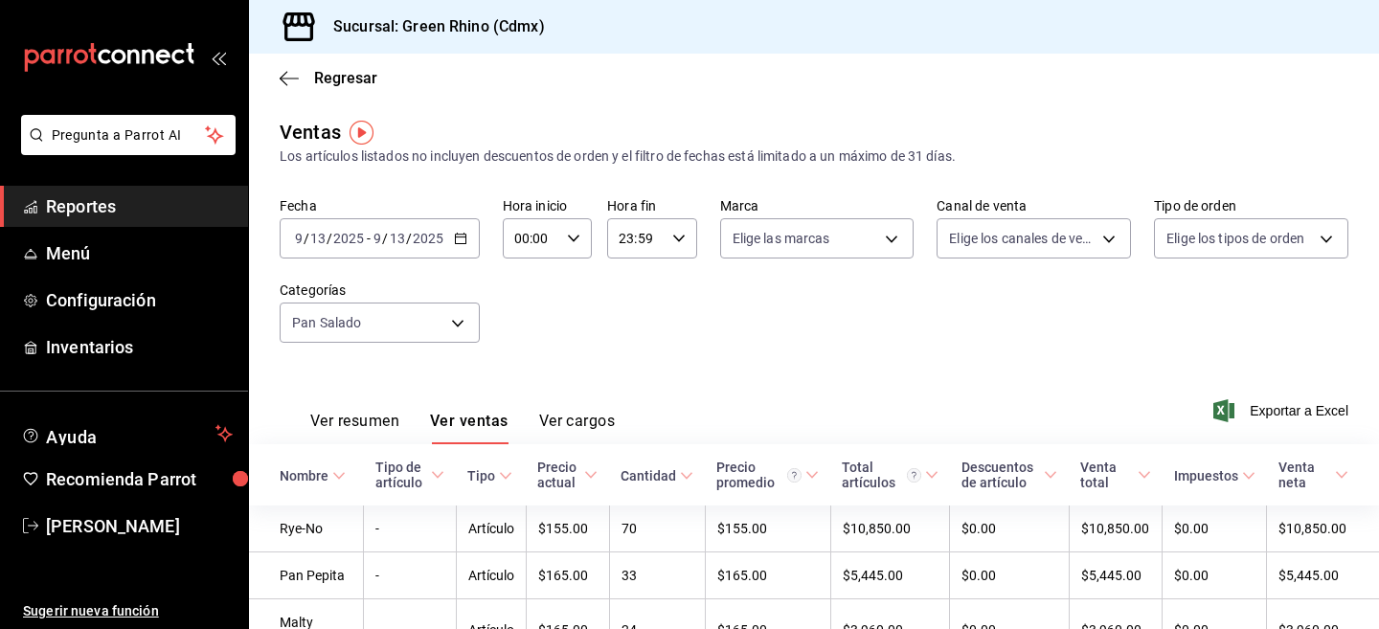
click at [455, 232] on icon "button" at bounding box center [460, 238] width 13 height 13
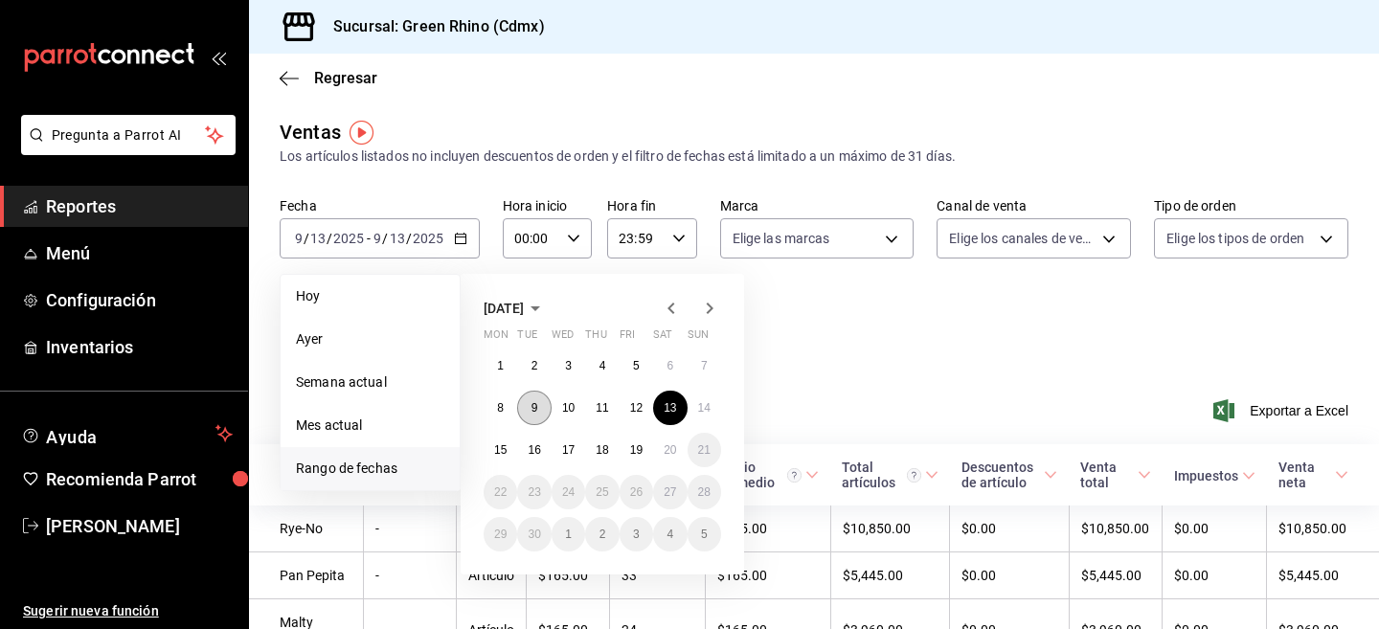
click at [535, 402] on abbr "9" at bounding box center [534, 407] width 7 height 13
click button "9" at bounding box center [534, 408] width 34 height 34
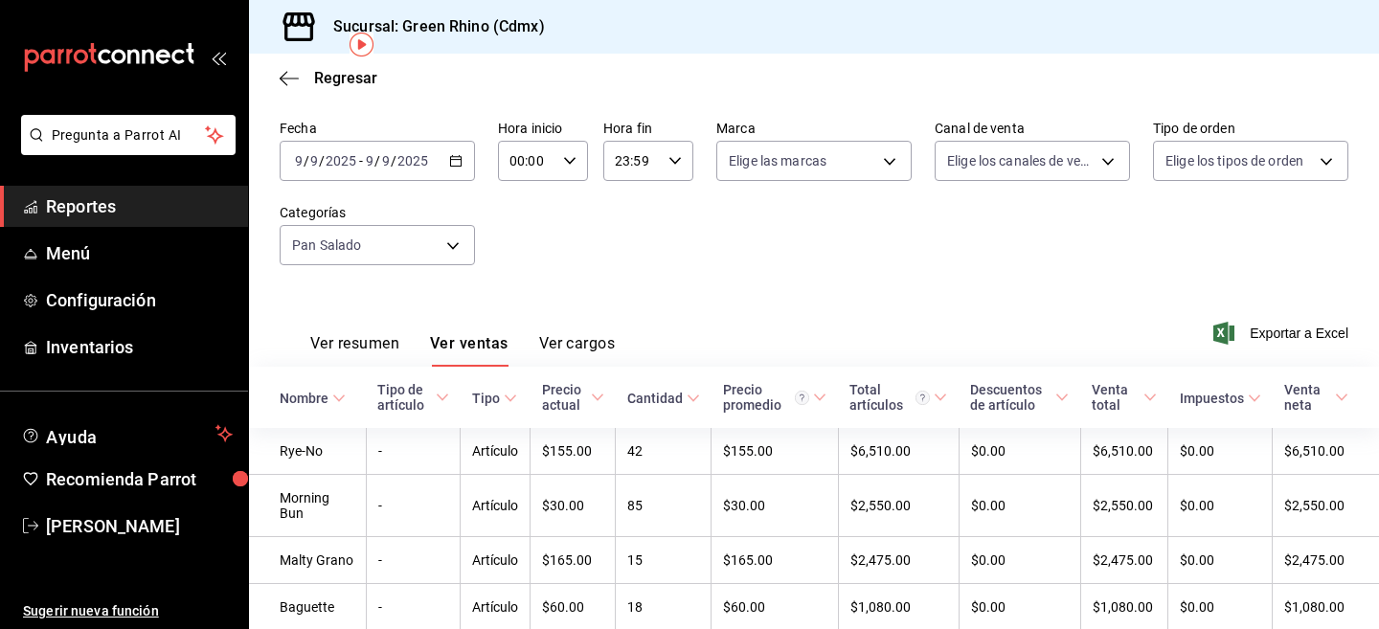
scroll to position [73, 0]
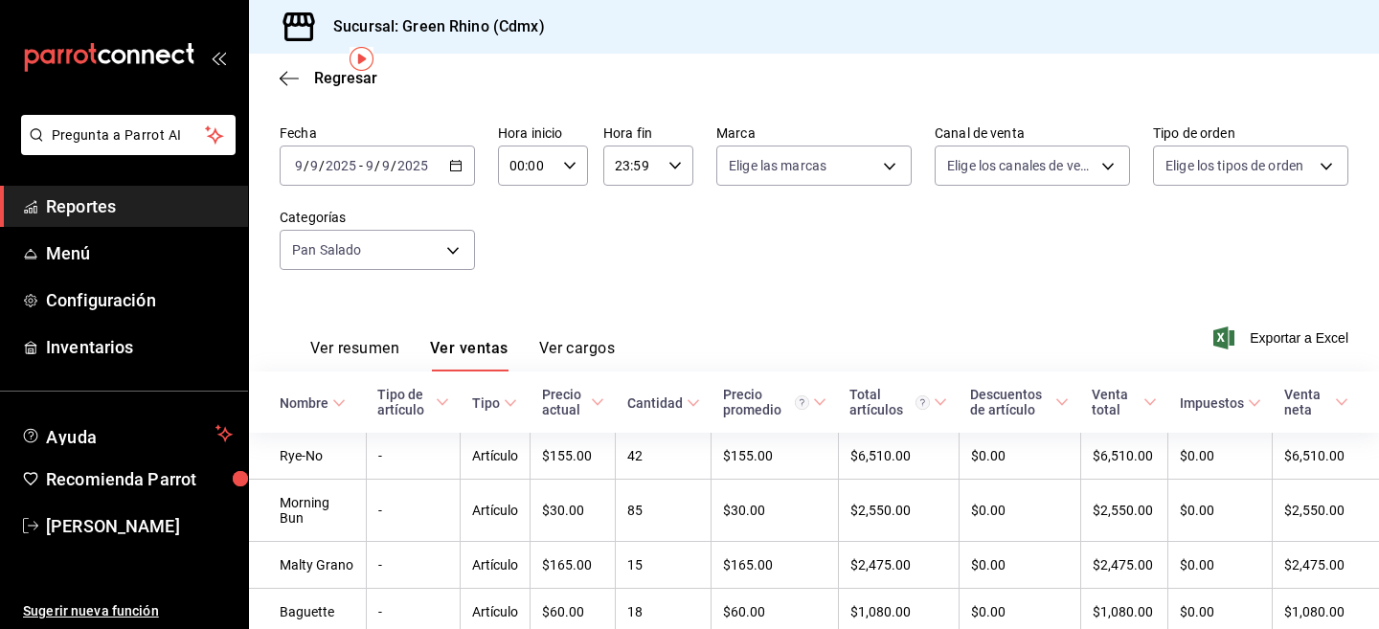
click at [454, 170] on \(Stroke\) "button" at bounding box center [455, 166] width 11 height 11
click at [897, 261] on div "Fecha [DATE] [DATE] - [DATE] [DATE] Hora inicio 00:00 Hora inicio Hora fin 23:5…" at bounding box center [814, 208] width 1068 height 169
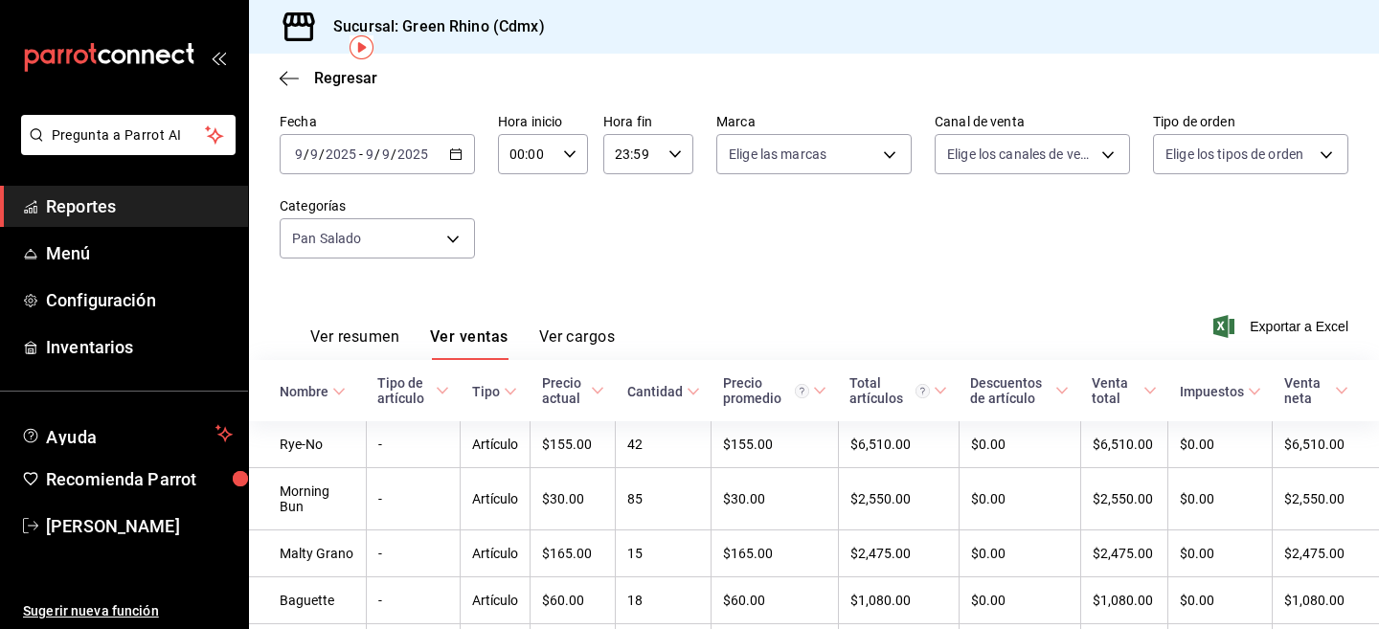
scroll to position [69, 0]
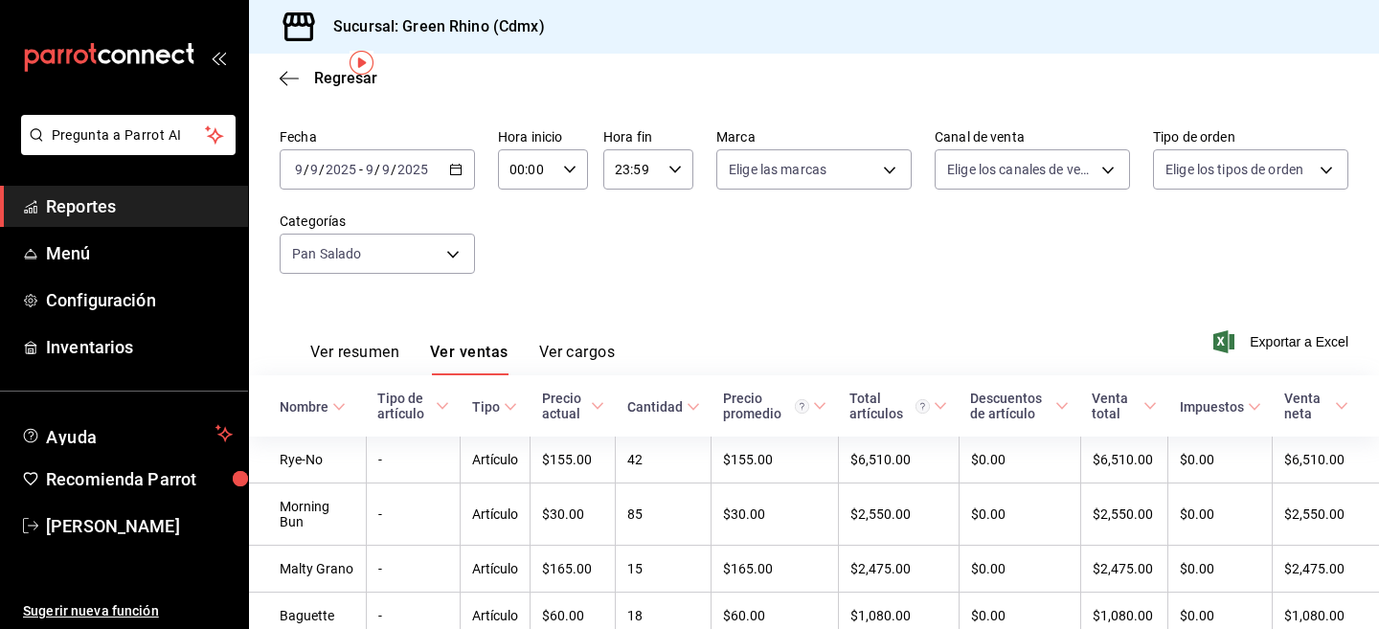
click at [460, 167] on icon "button" at bounding box center [455, 169] width 13 height 13
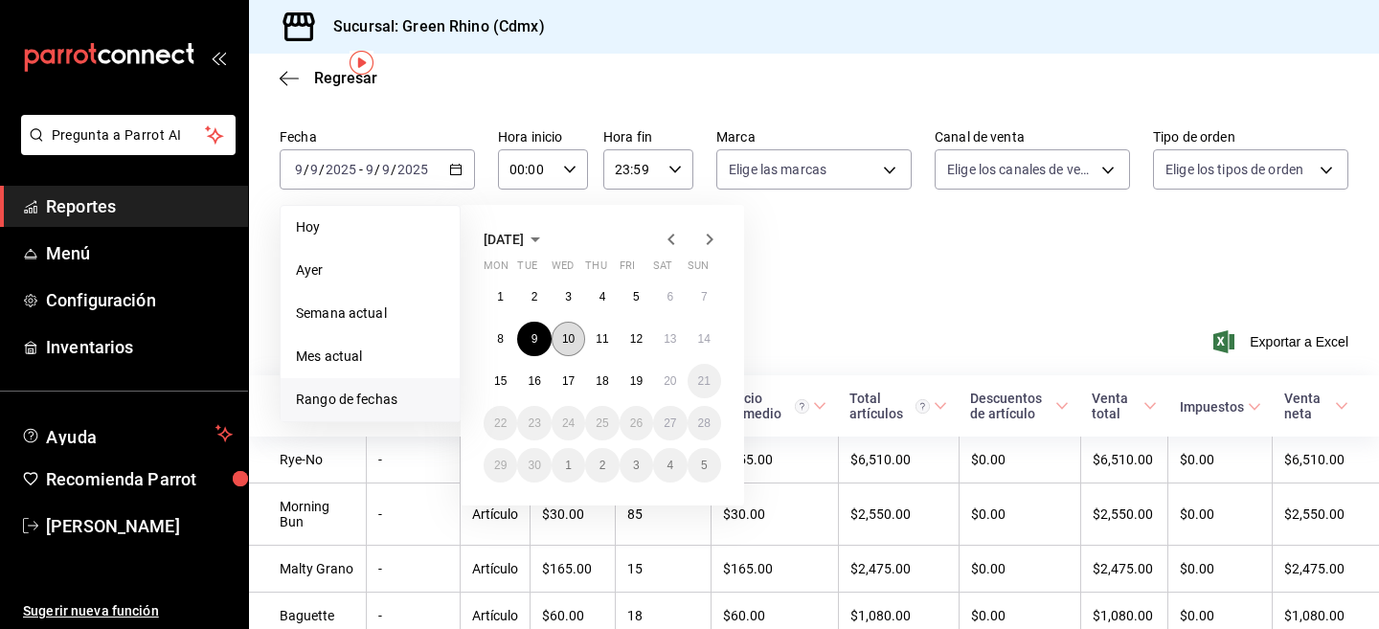
click at [571, 342] on abbr "10" at bounding box center [568, 338] width 12 height 13
click button "10" at bounding box center [568, 339] width 34 height 34
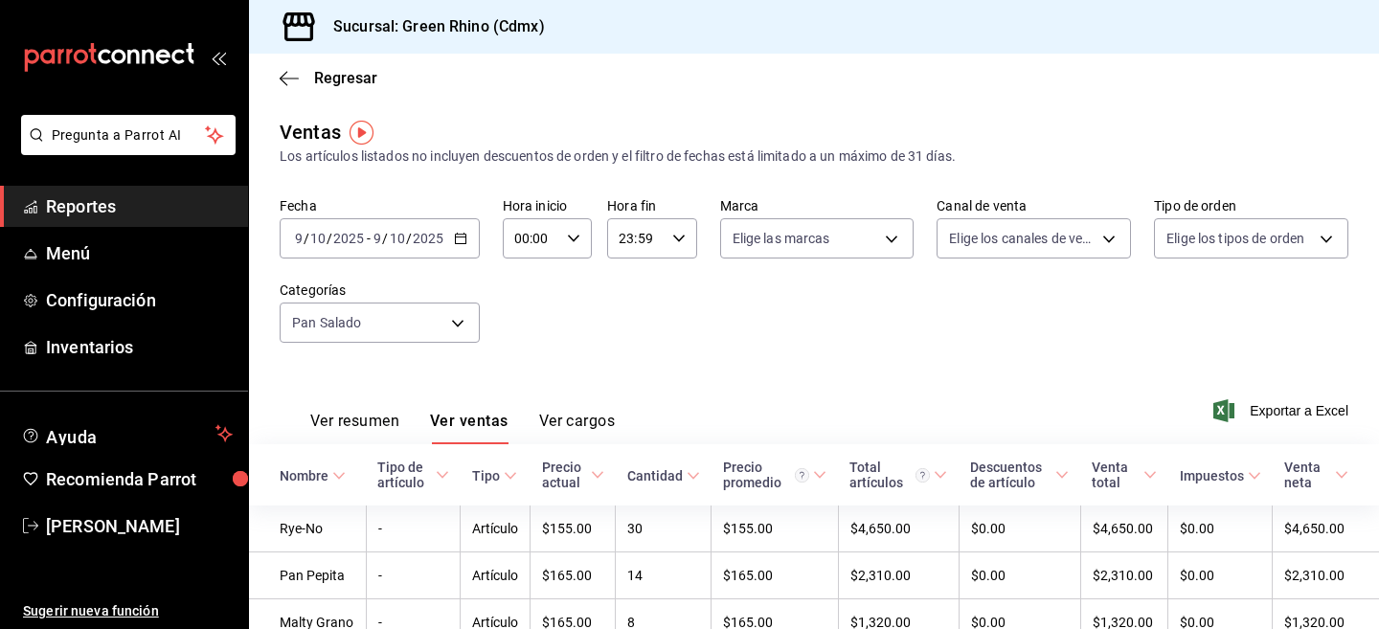
click at [430, 233] on input "2025" at bounding box center [428, 238] width 33 height 15
click at [463, 234] on \(Stroke\) "button" at bounding box center [460, 239] width 11 height 11
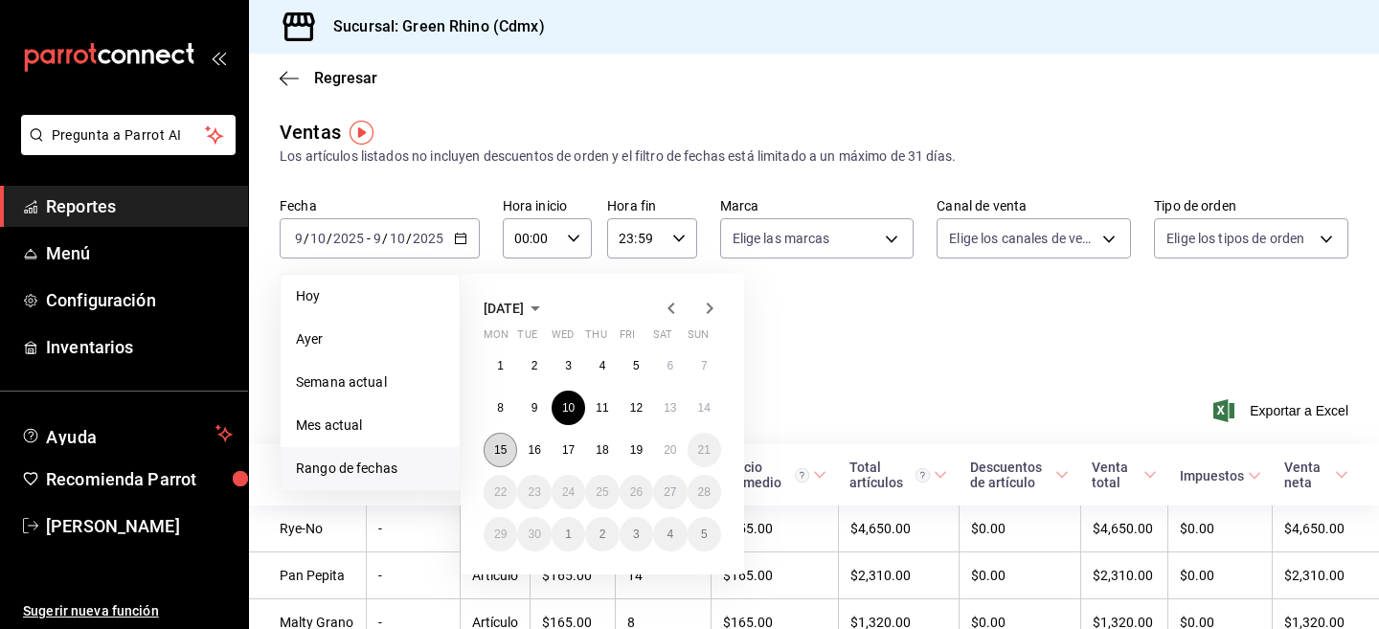
click at [506, 459] on button "15" at bounding box center [500, 450] width 34 height 34
click button "15" at bounding box center [500, 450] width 34 height 34
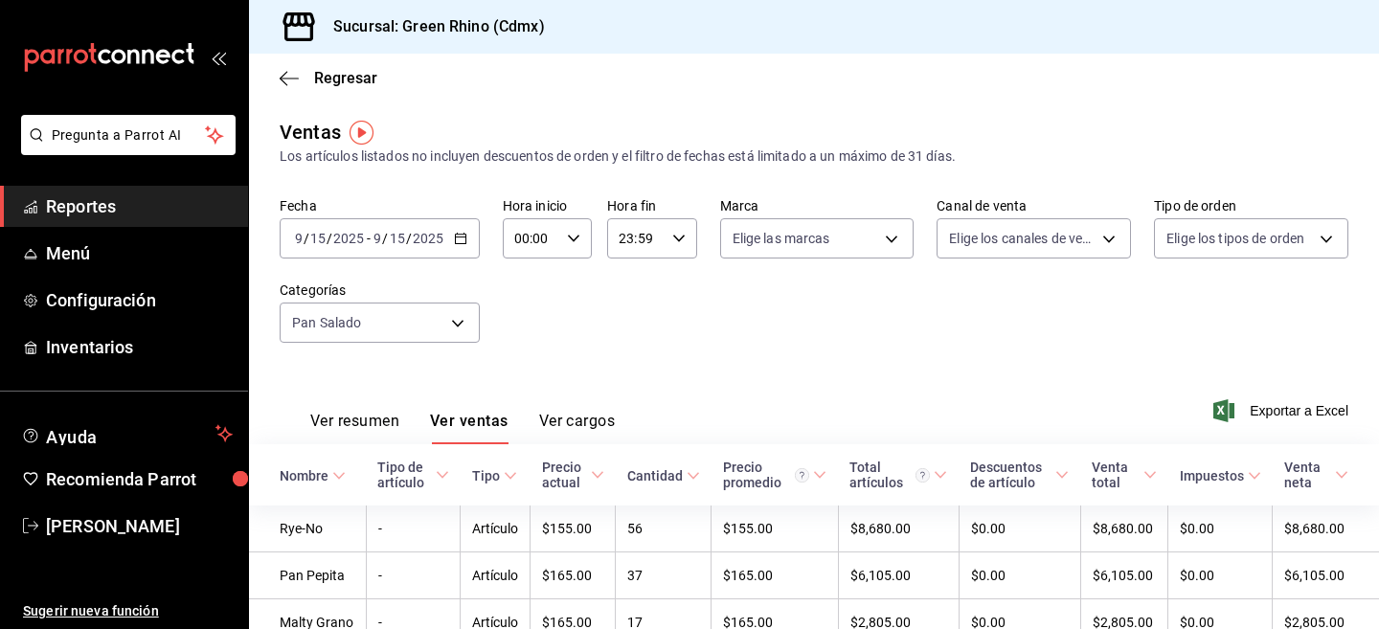
click at [455, 236] on \(Stroke\) "button" at bounding box center [460, 236] width 11 height 1
click at [1003, 402] on div "Ver resumen Ver ventas Ver cargos Exportar a Excel" at bounding box center [814, 405] width 1130 height 79
click at [441, 238] on input "2025" at bounding box center [428, 238] width 33 height 15
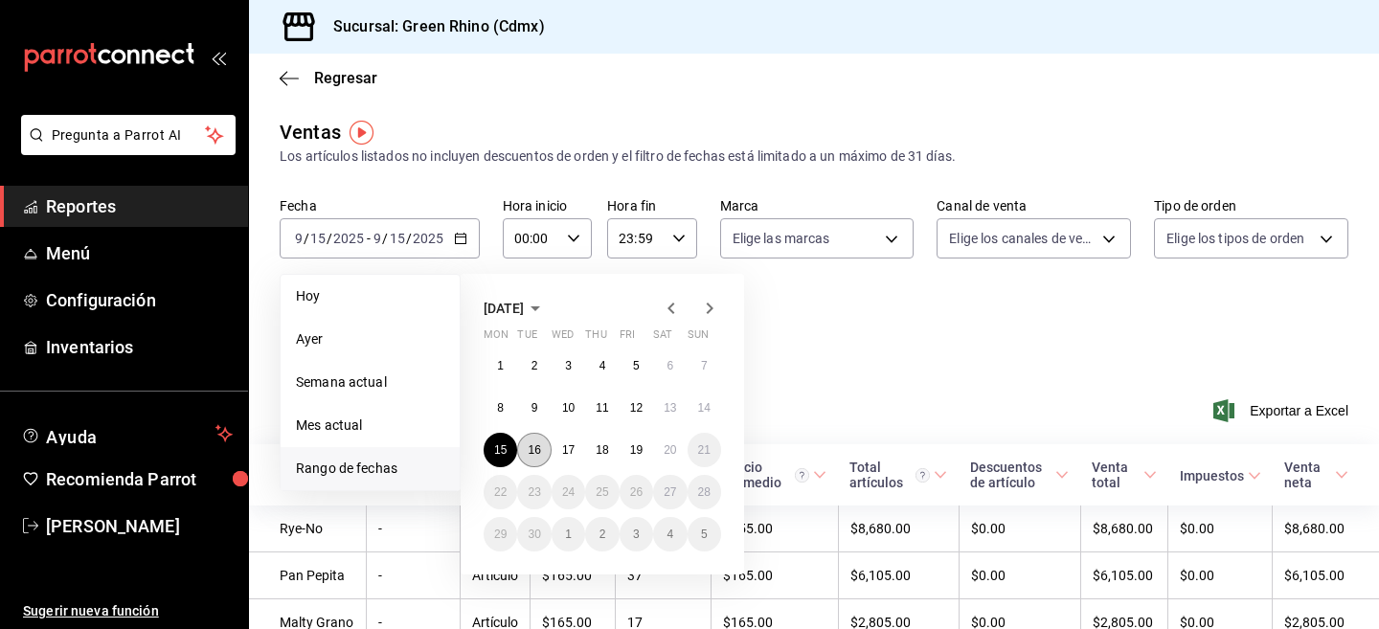
click at [532, 450] on abbr "16" at bounding box center [534, 449] width 12 height 13
click at [999, 323] on div "Fecha [DATE] [DATE] - [DATE] [DATE] [DATE] [DATE] Semana actual Mes actual [GEO…" at bounding box center [814, 281] width 1068 height 169
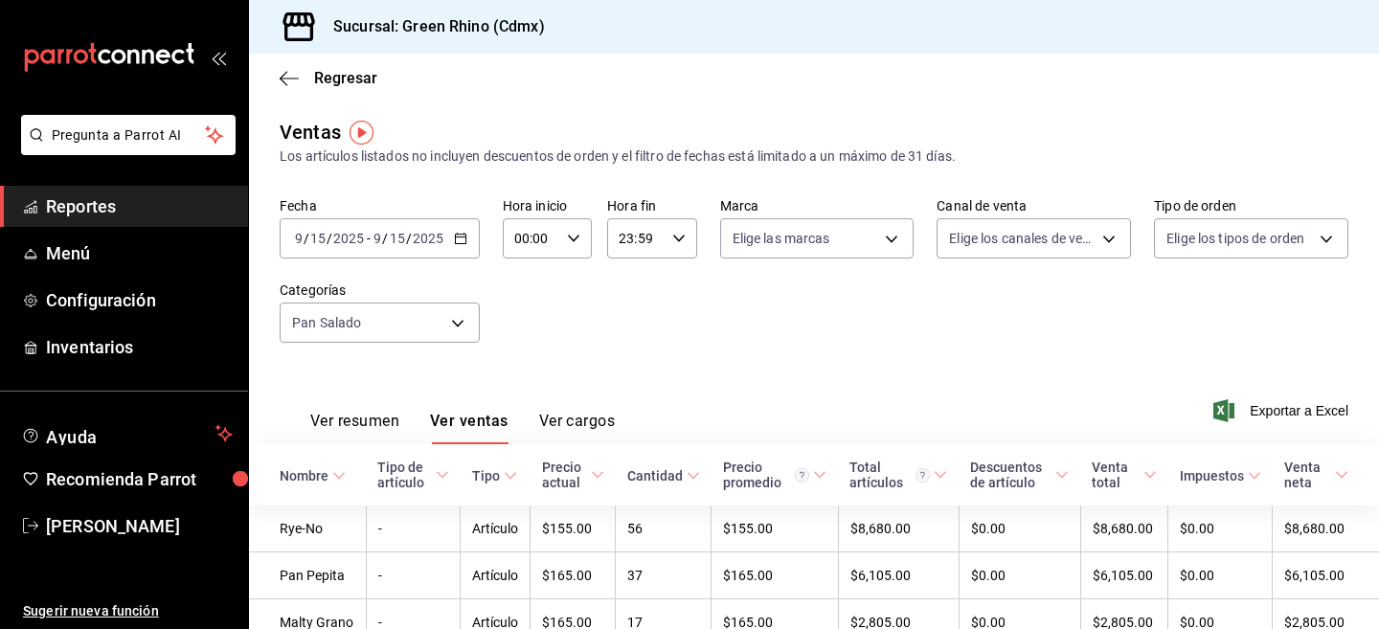
click at [481, 237] on div "Fecha [DATE] [DATE] - [DATE] [DATE] Hora inicio 00:00 Hora inicio Hora fin 23:5…" at bounding box center [814, 281] width 1068 height 169
click at [448, 238] on div "[DATE] [DATE] - [DATE] [DATE]" at bounding box center [380, 238] width 200 height 40
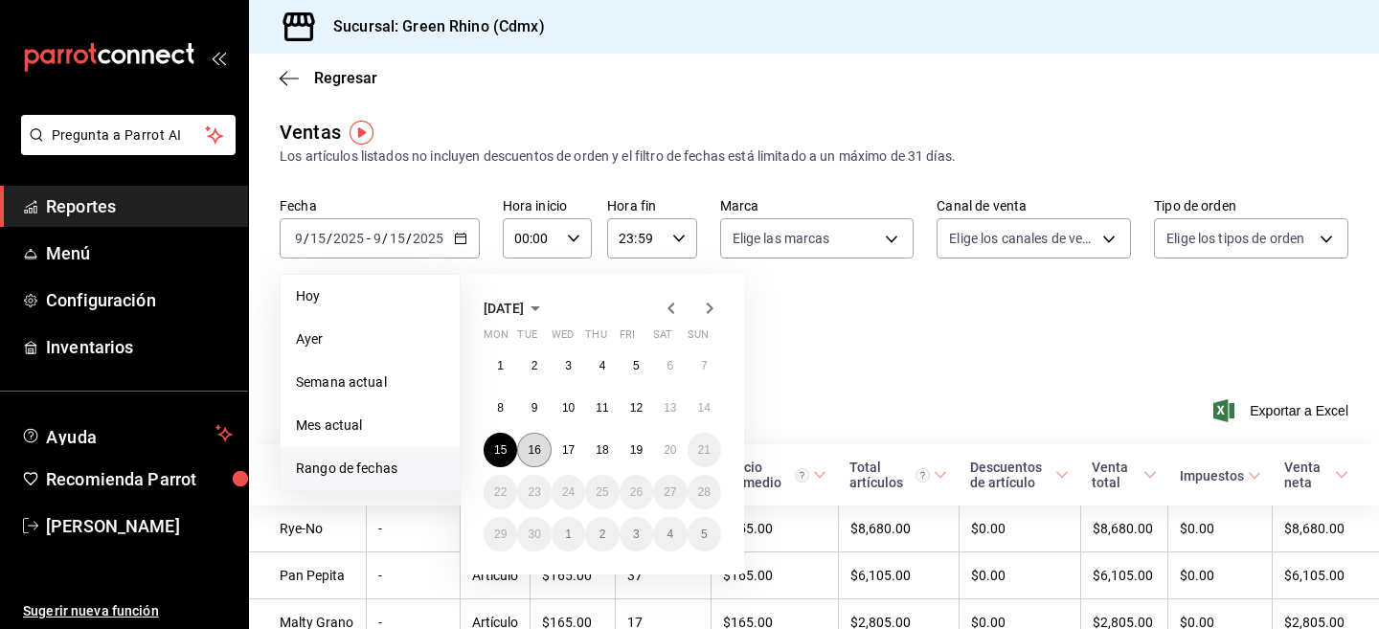
click at [536, 459] on button "16" at bounding box center [534, 450] width 34 height 34
click button "16" at bounding box center [534, 450] width 34 height 34
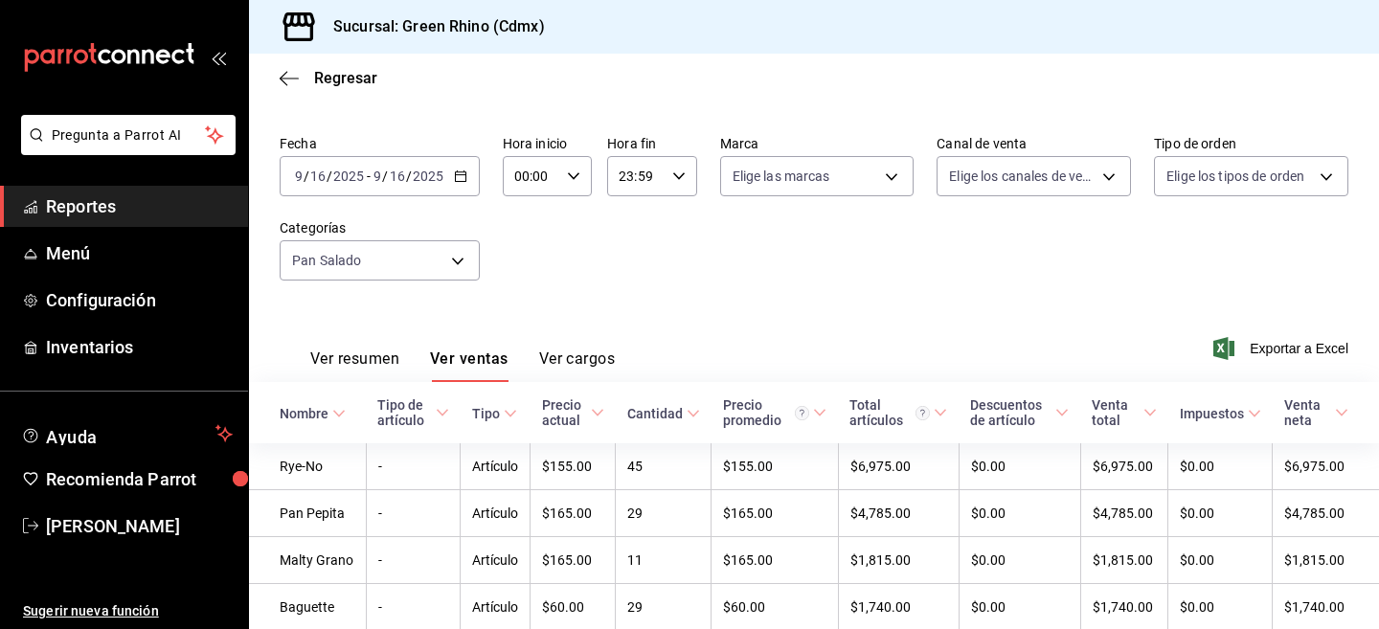
scroll to position [34, 0]
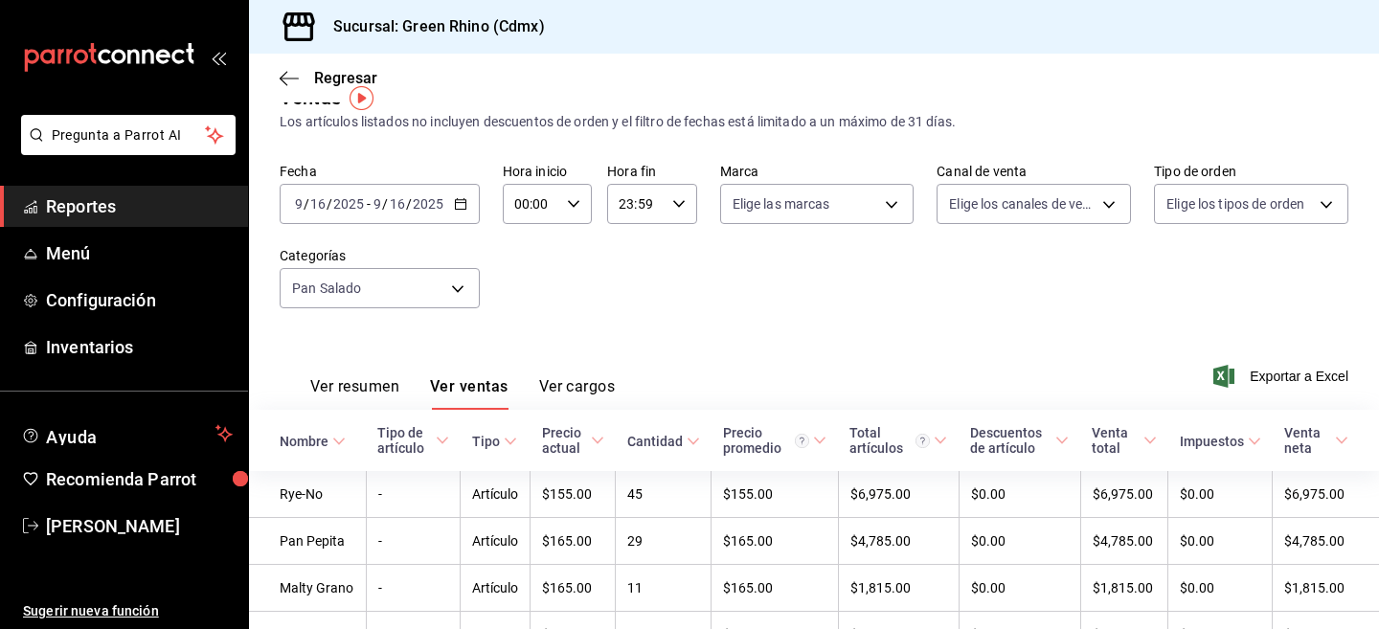
click at [382, 211] on span "/" at bounding box center [385, 203] width 6 height 15
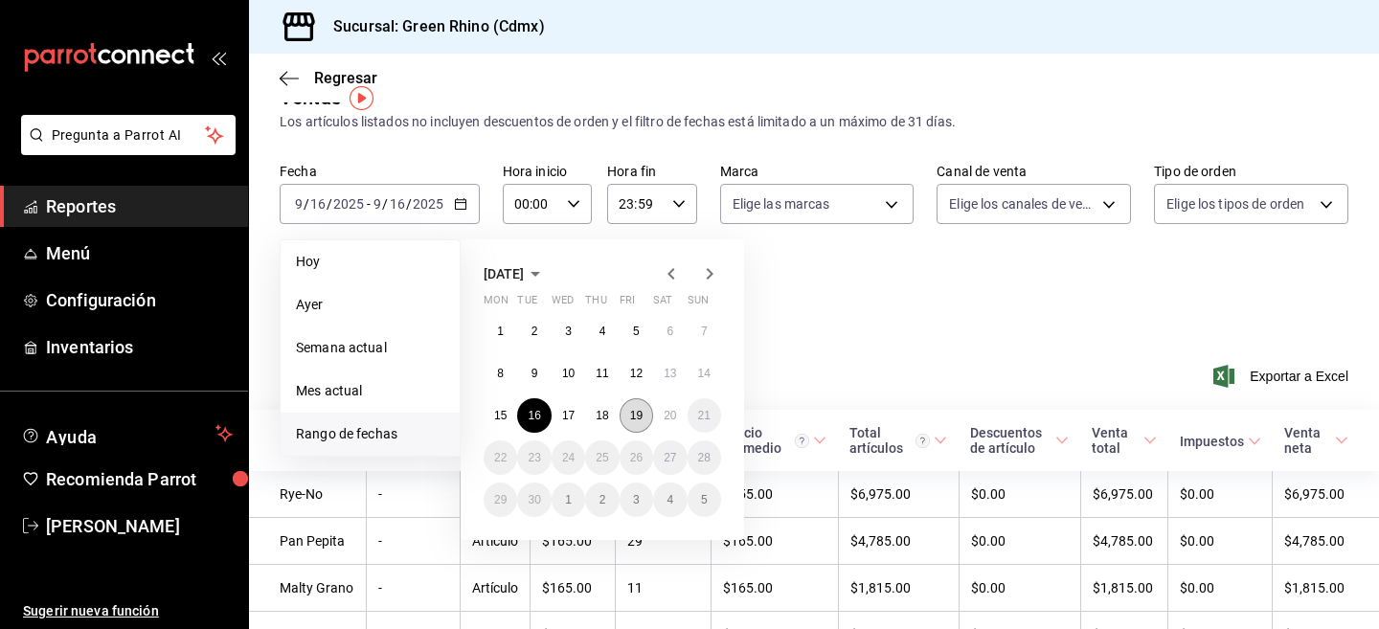
click at [635, 415] on abbr "19" at bounding box center [636, 415] width 12 height 13
click button "19" at bounding box center [636, 415] width 34 height 34
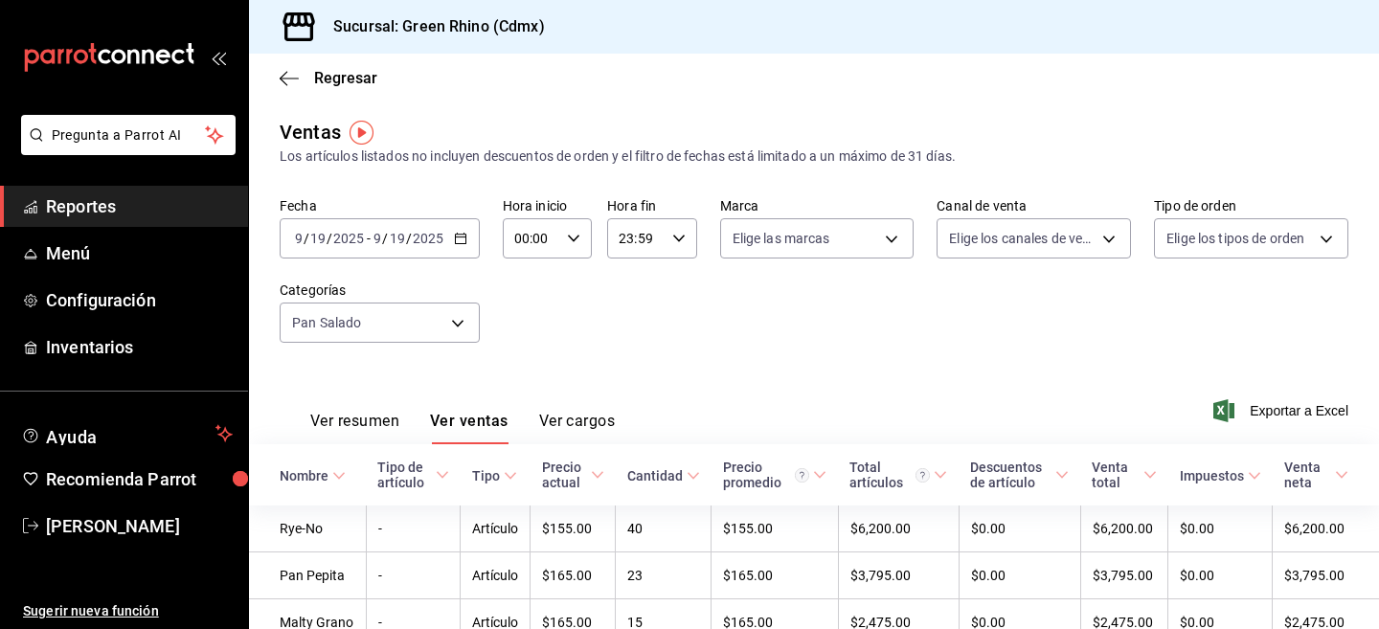
click at [364, 245] on input "2025" at bounding box center [348, 238] width 33 height 15
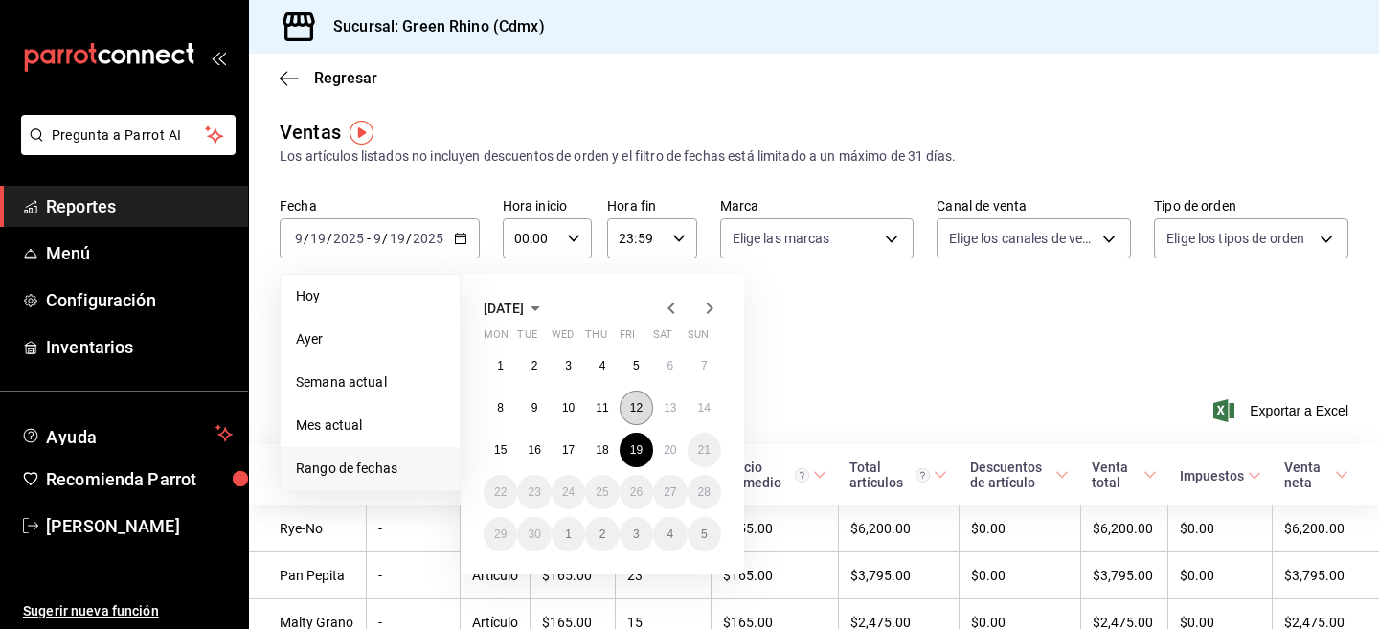
click at [636, 422] on button "12" at bounding box center [636, 408] width 34 height 34
click button "12" at bounding box center [636, 408] width 34 height 34
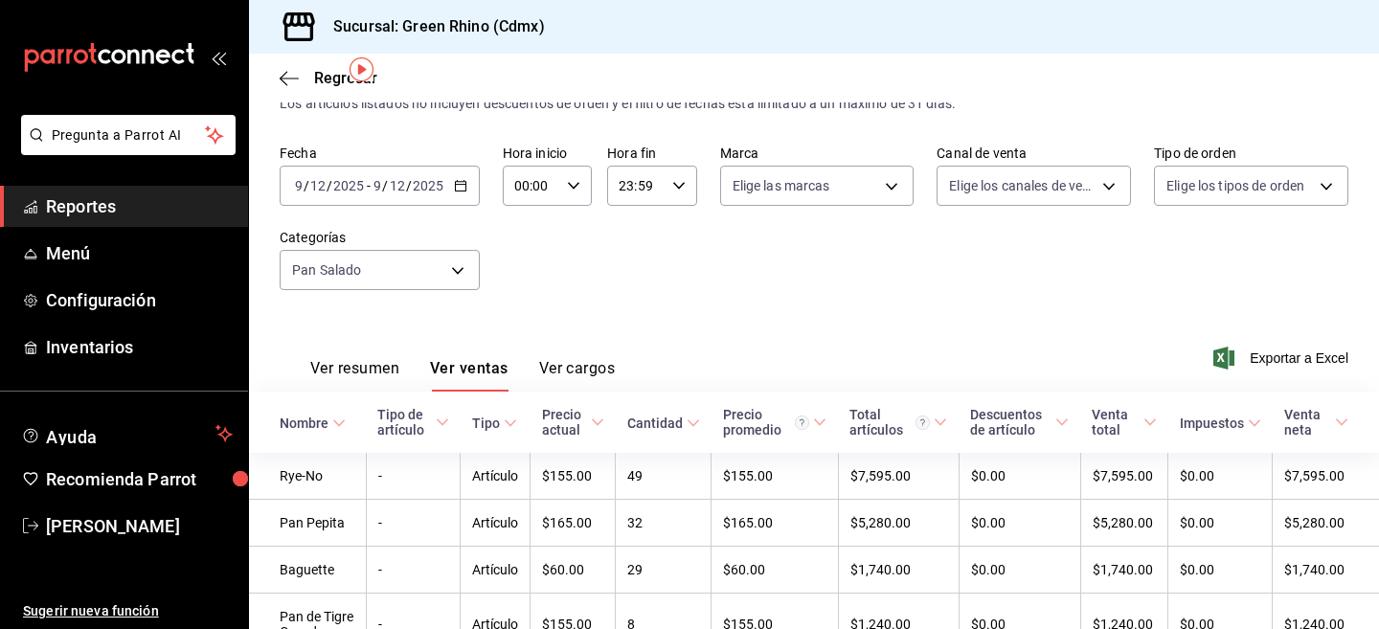
scroll to position [50, 0]
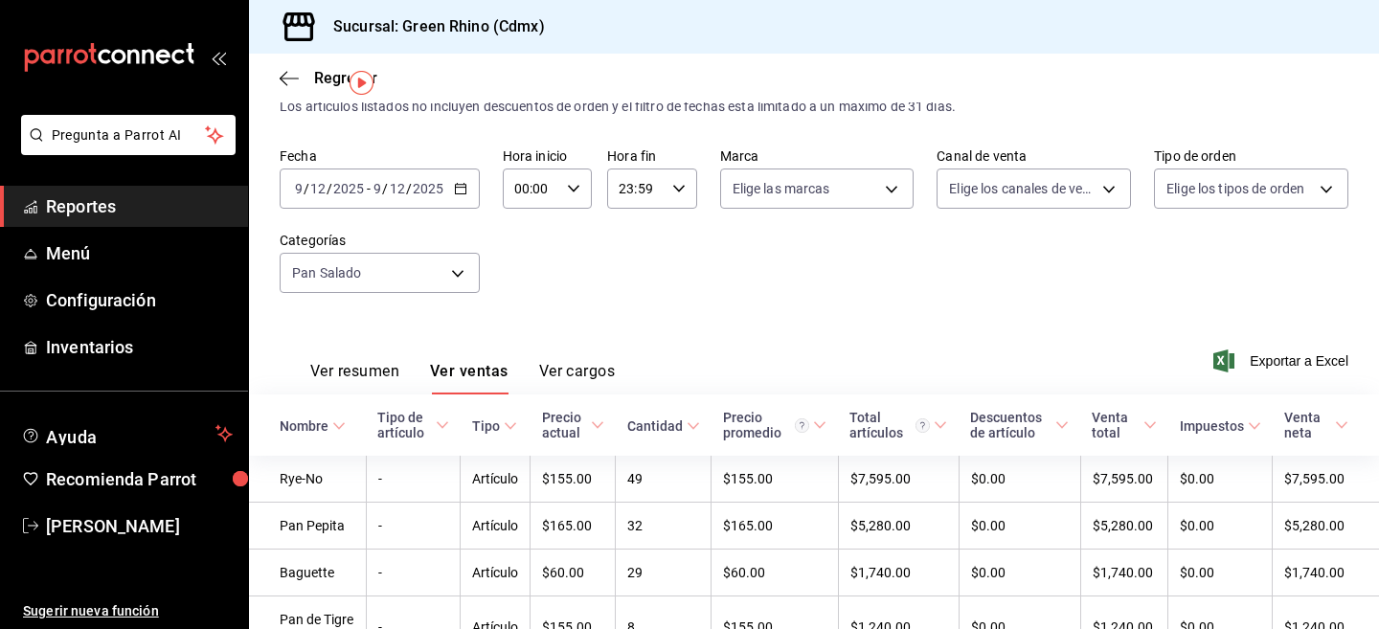
click at [454, 182] on icon "button" at bounding box center [460, 188] width 13 height 13
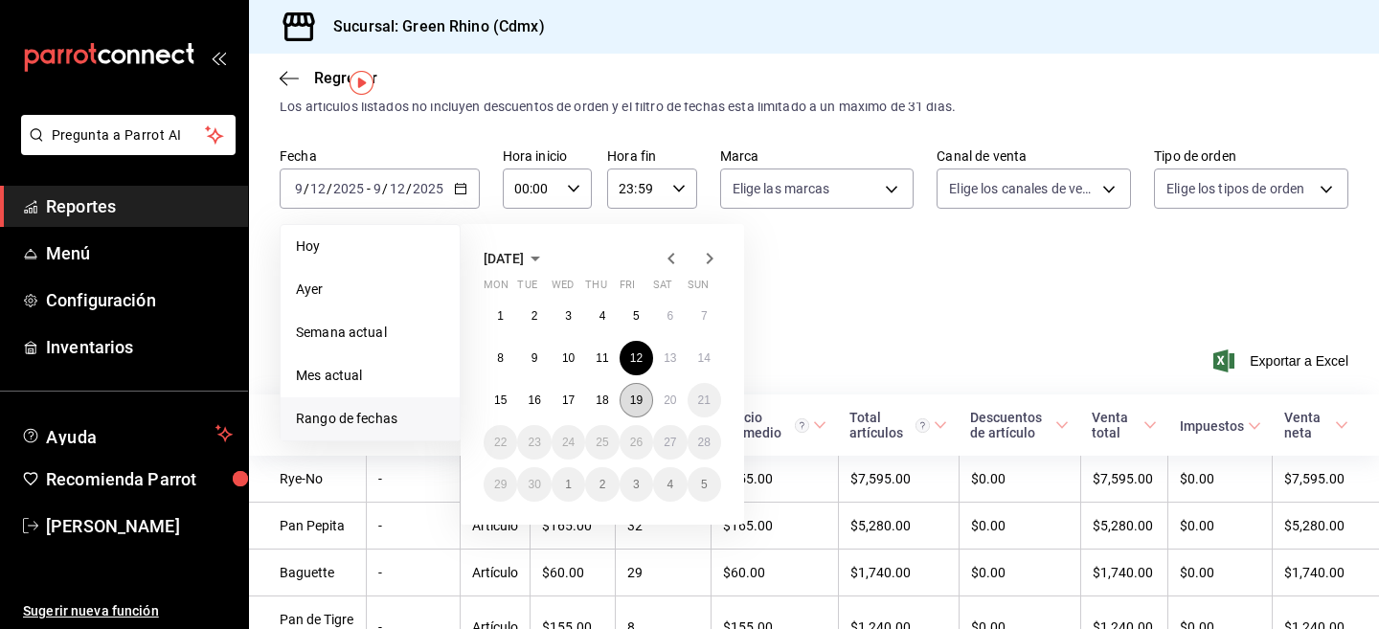
click at [632, 397] on abbr "19" at bounding box center [636, 399] width 12 height 13
click button "19" at bounding box center [636, 400] width 34 height 34
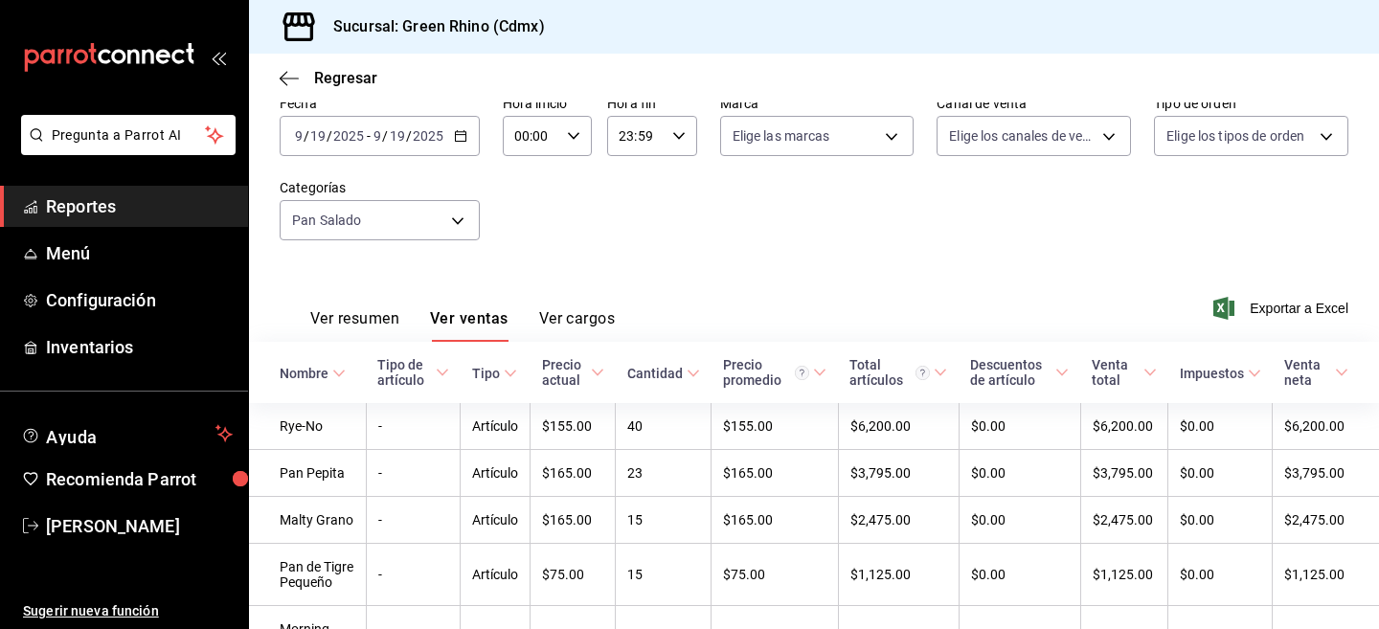
scroll to position [87, 0]
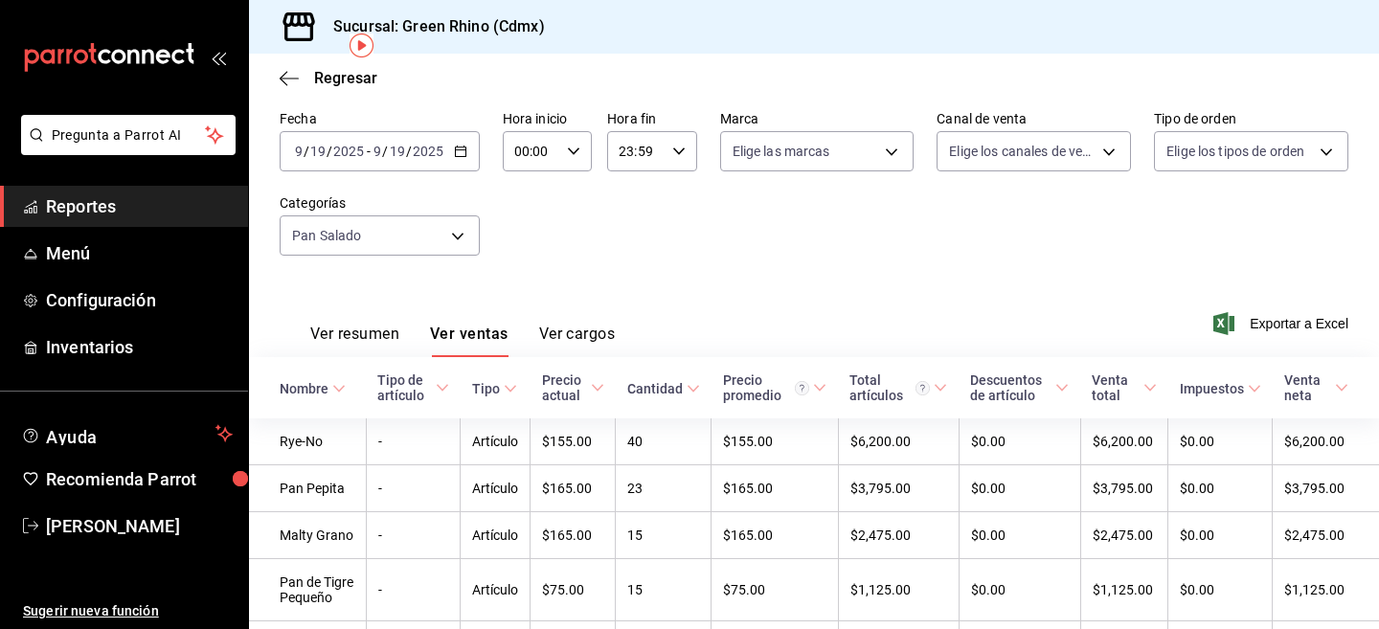
click at [460, 149] on \(Stroke\) "button" at bounding box center [460, 149] width 11 height 1
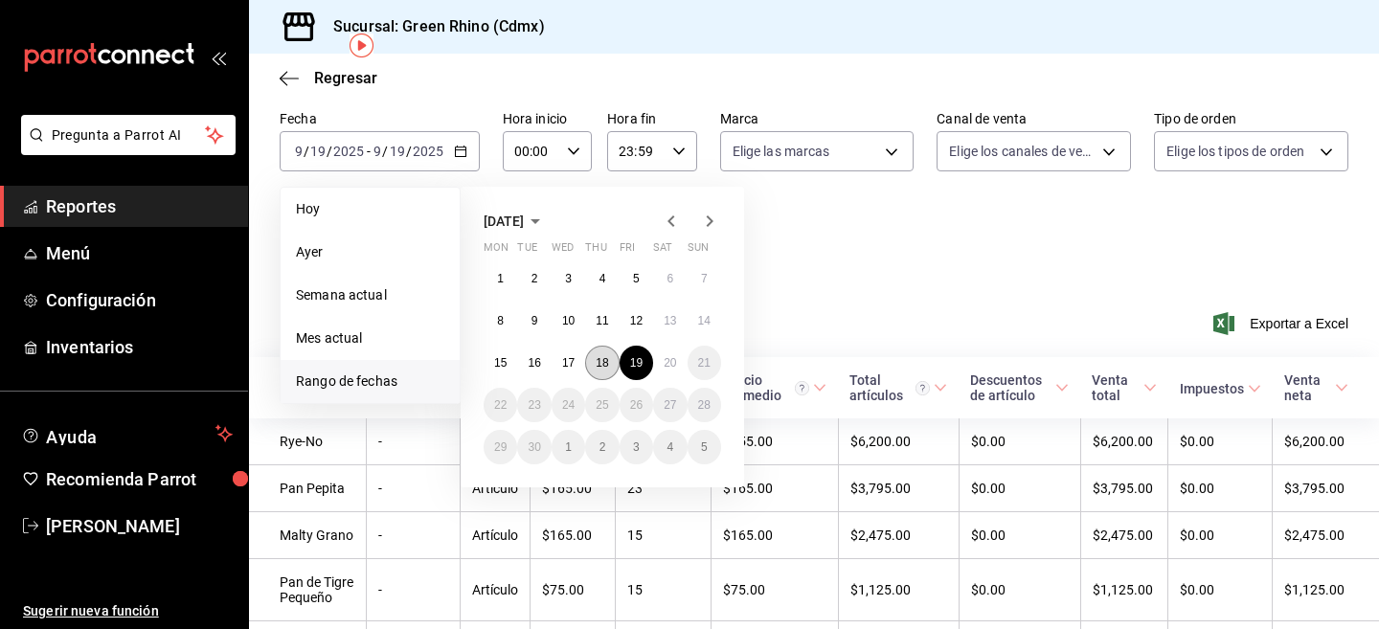
click at [606, 363] on abbr "18" at bounding box center [602, 362] width 12 height 13
click button "18" at bounding box center [602, 363] width 34 height 34
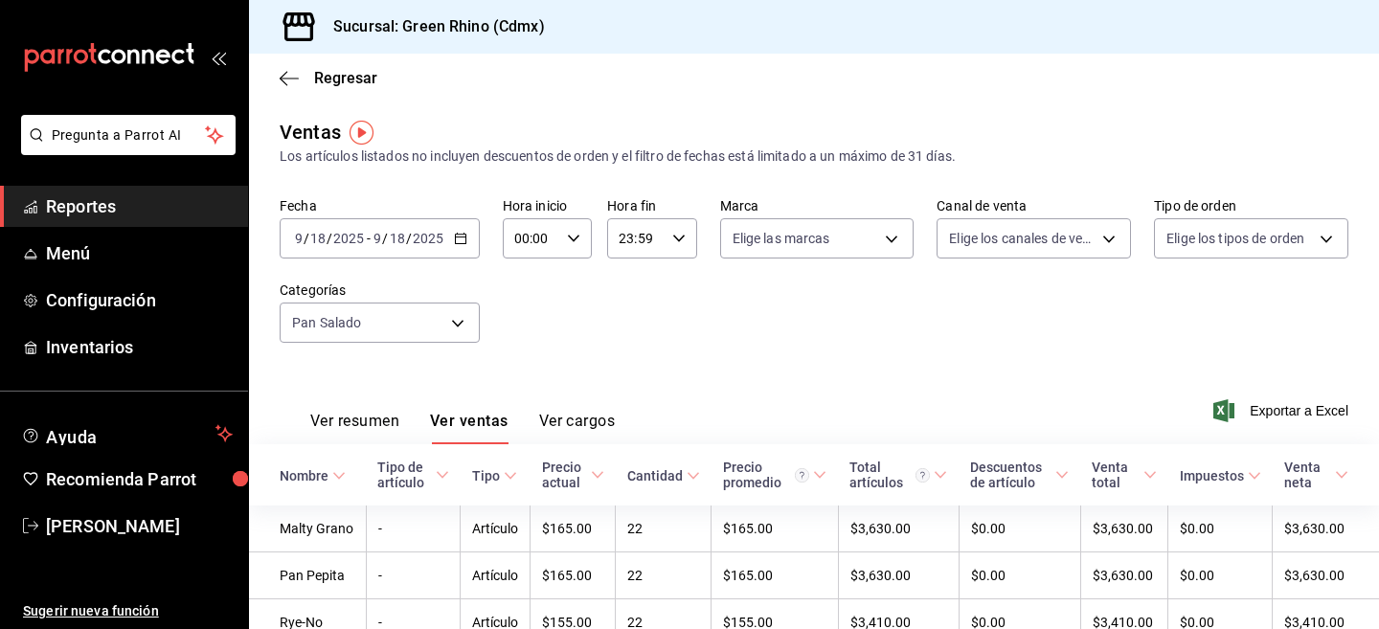
click at [459, 234] on \(Stroke\) "button" at bounding box center [460, 239] width 11 height 11
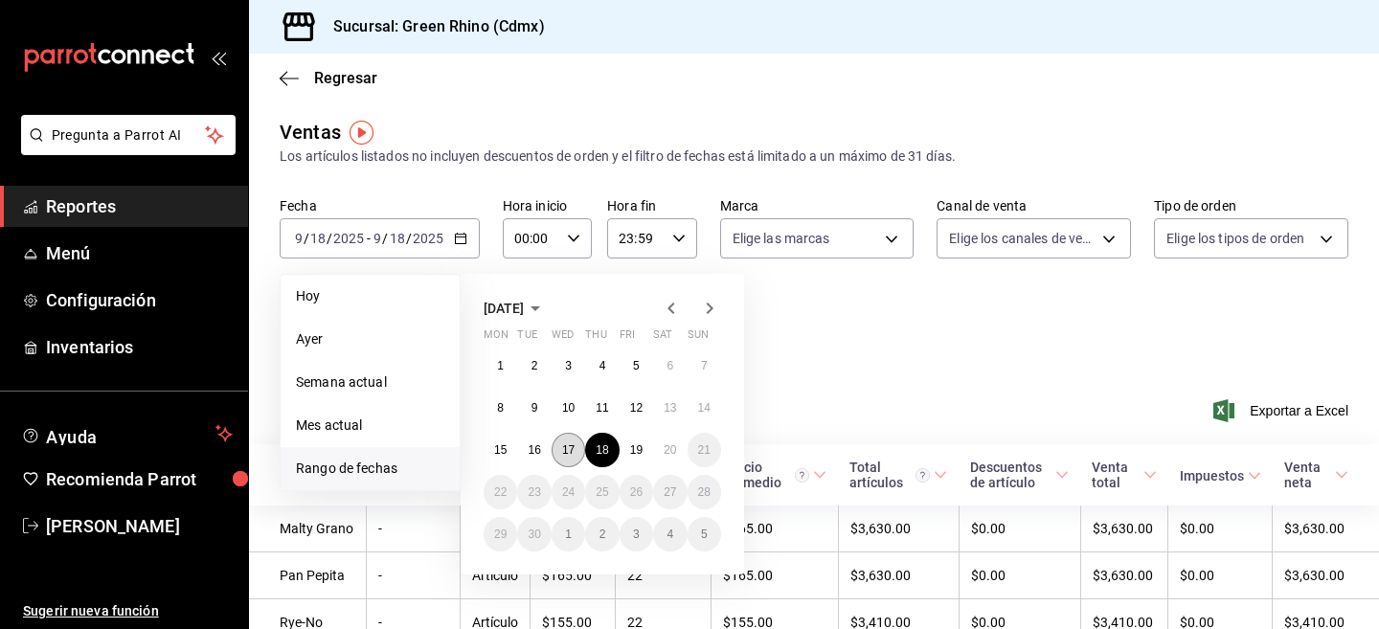
click at [568, 457] on button "17" at bounding box center [568, 450] width 34 height 34
click button "17" at bounding box center [568, 450] width 34 height 34
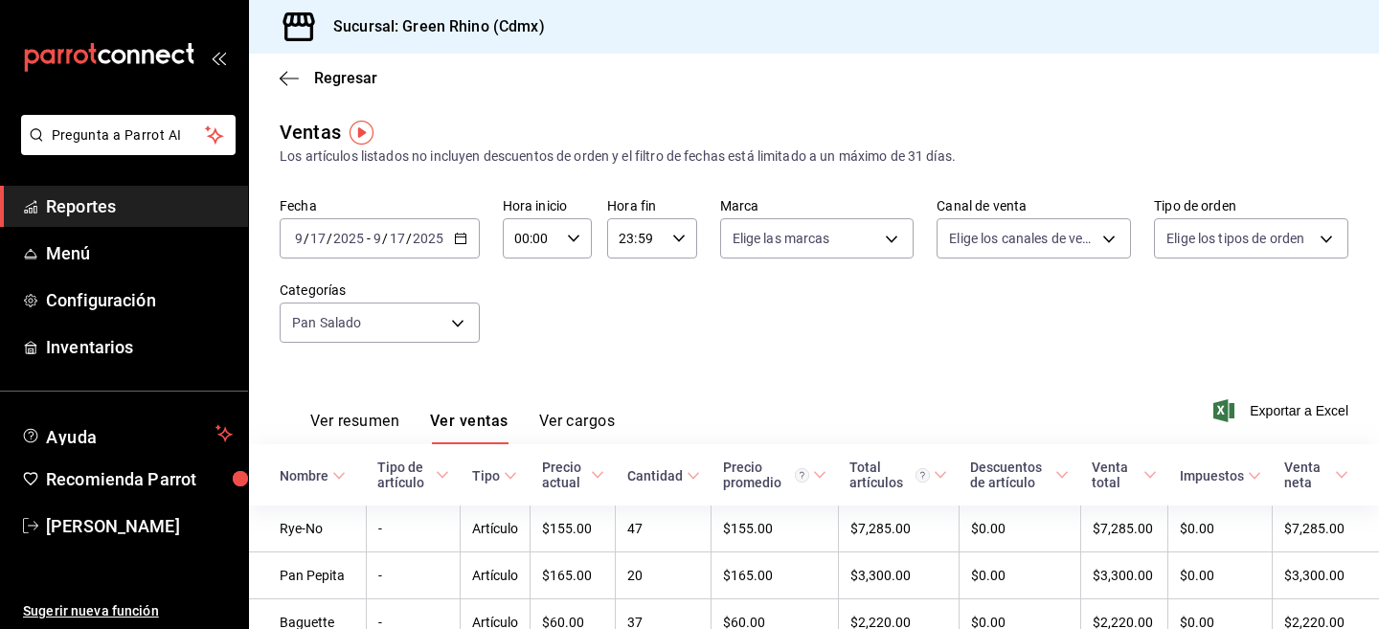
click at [427, 234] on input "2025" at bounding box center [428, 238] width 33 height 15
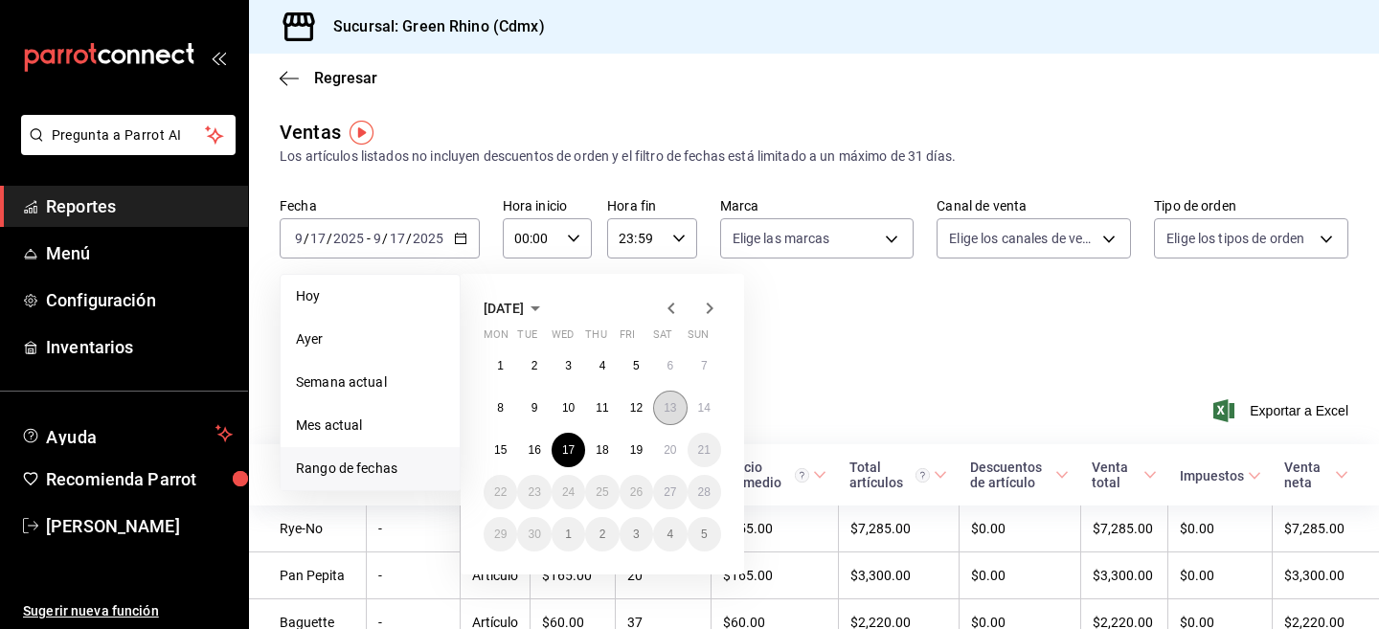
click at [670, 412] on abbr "13" at bounding box center [669, 407] width 12 height 13
click button "13" at bounding box center [670, 408] width 34 height 34
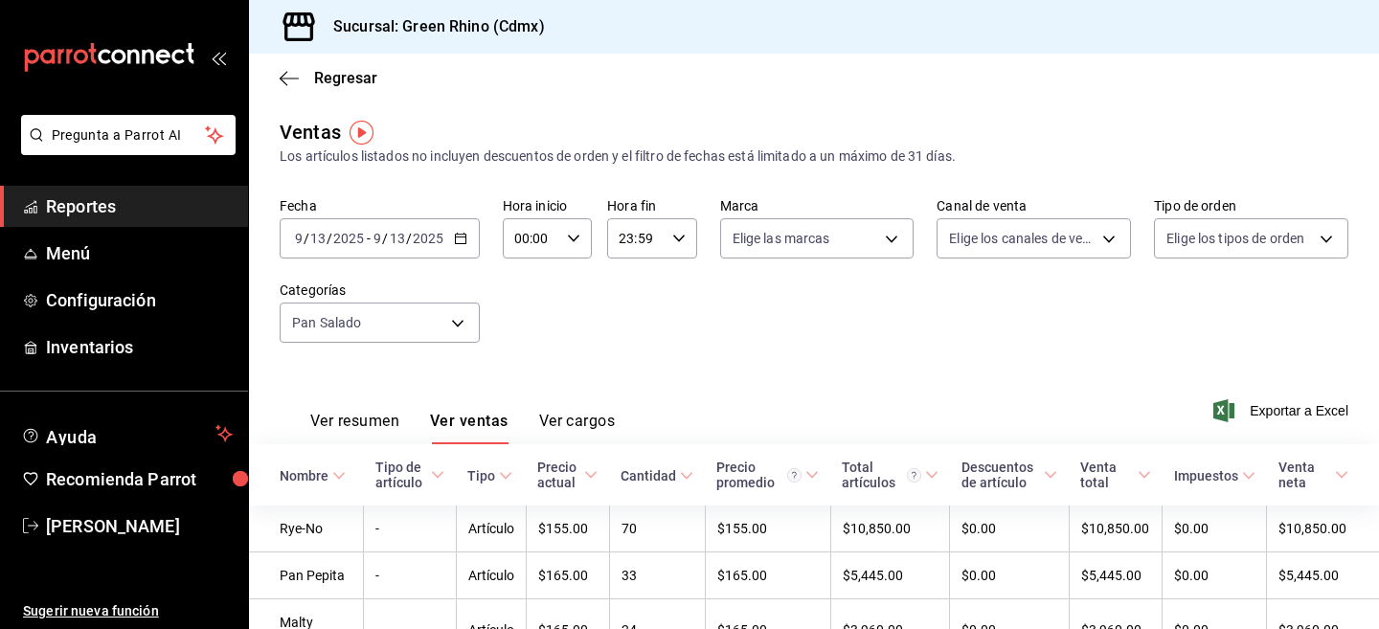
click at [398, 240] on input "13" at bounding box center [397, 238] width 17 height 15
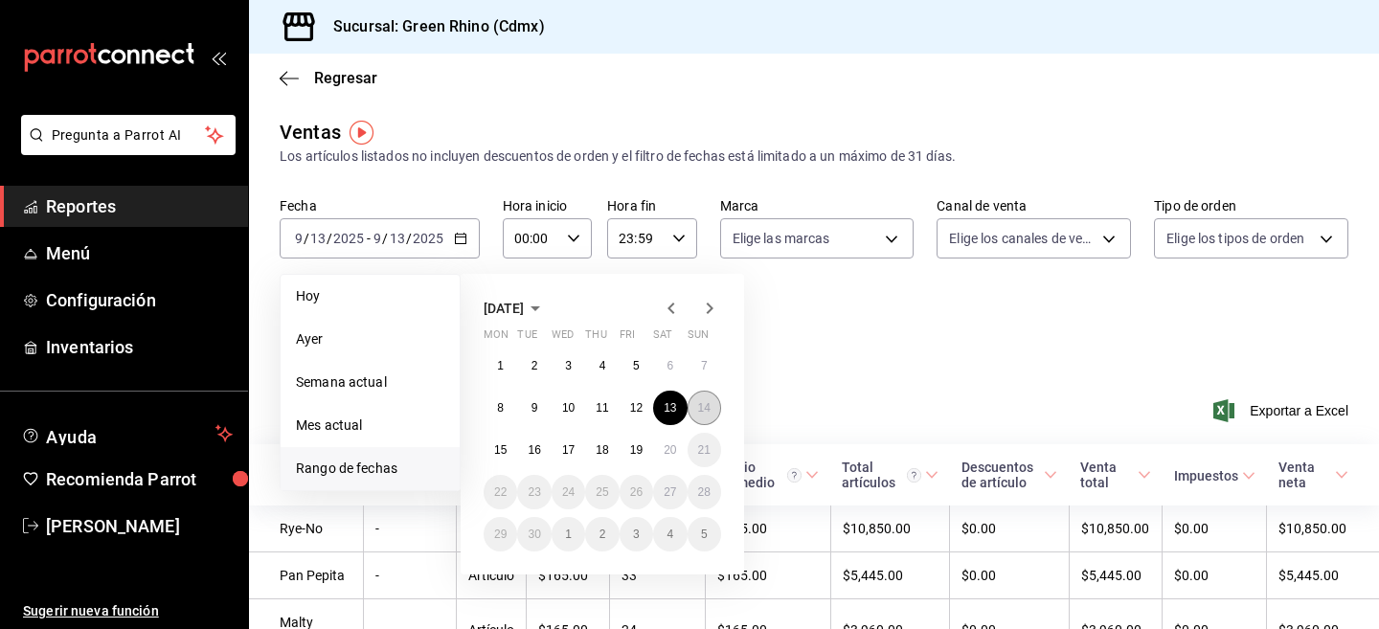
click at [707, 414] on abbr "14" at bounding box center [704, 407] width 12 height 13
click button "14" at bounding box center [704, 408] width 34 height 34
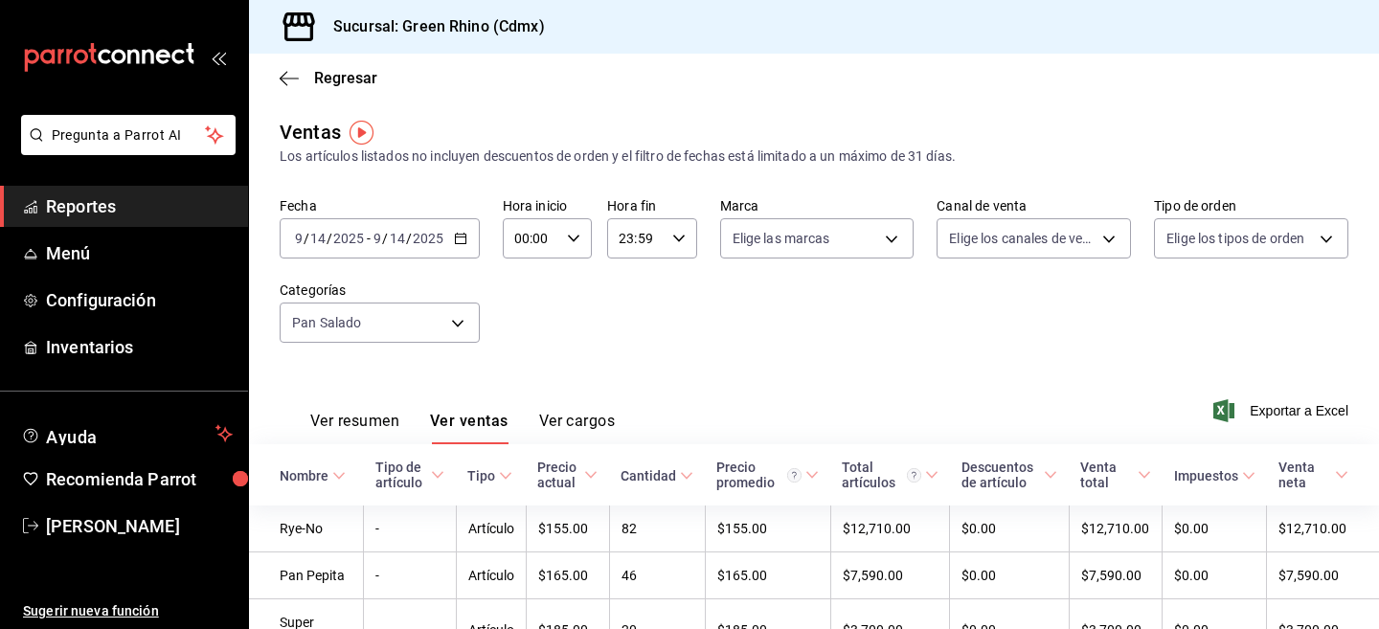
click at [392, 228] on div "[DATE] [DATE] - [DATE] [DATE]" at bounding box center [380, 238] width 200 height 40
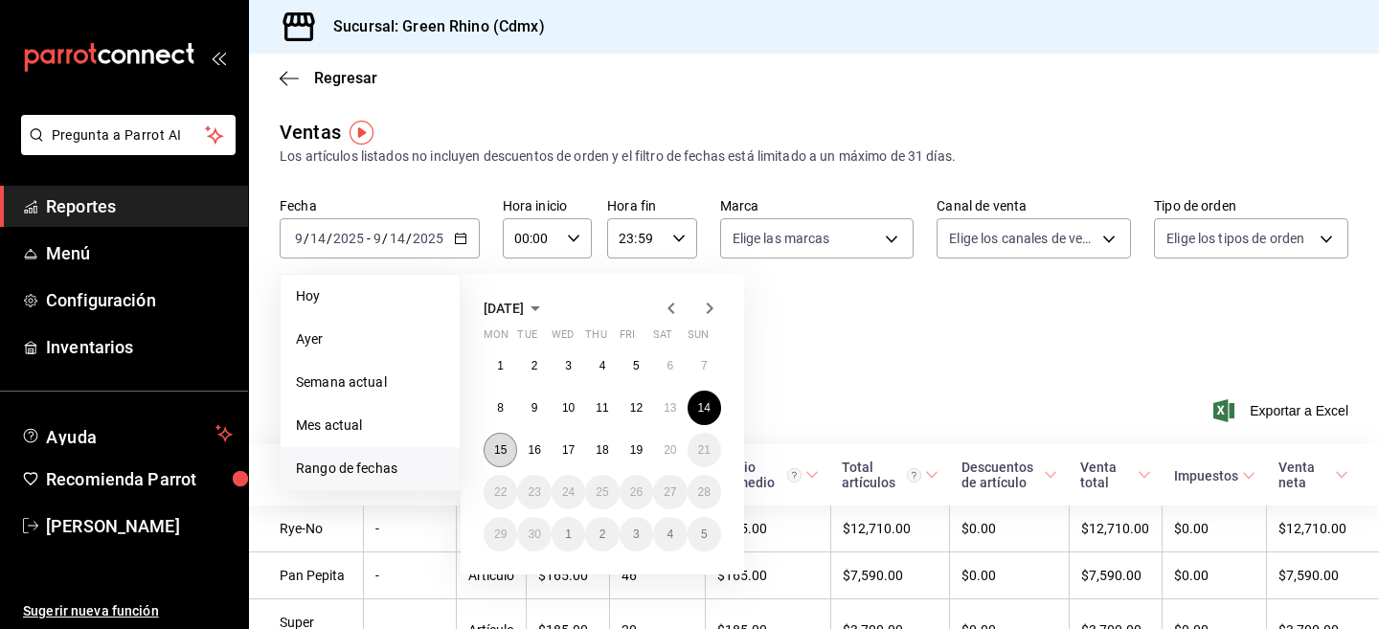
click at [503, 446] on abbr "15" at bounding box center [500, 449] width 12 height 13
click button "15" at bounding box center [500, 450] width 34 height 34
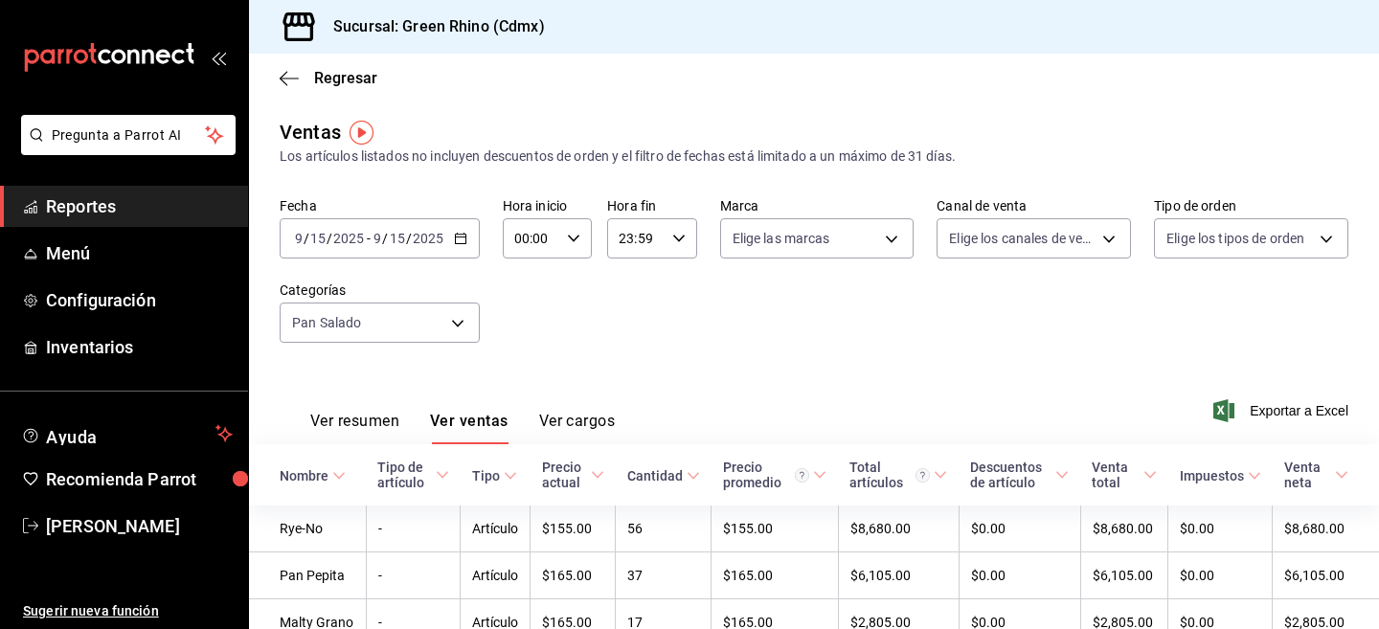
click at [411, 246] on div "[DATE] [DATE] - [DATE] [DATE]" at bounding box center [380, 238] width 200 height 40
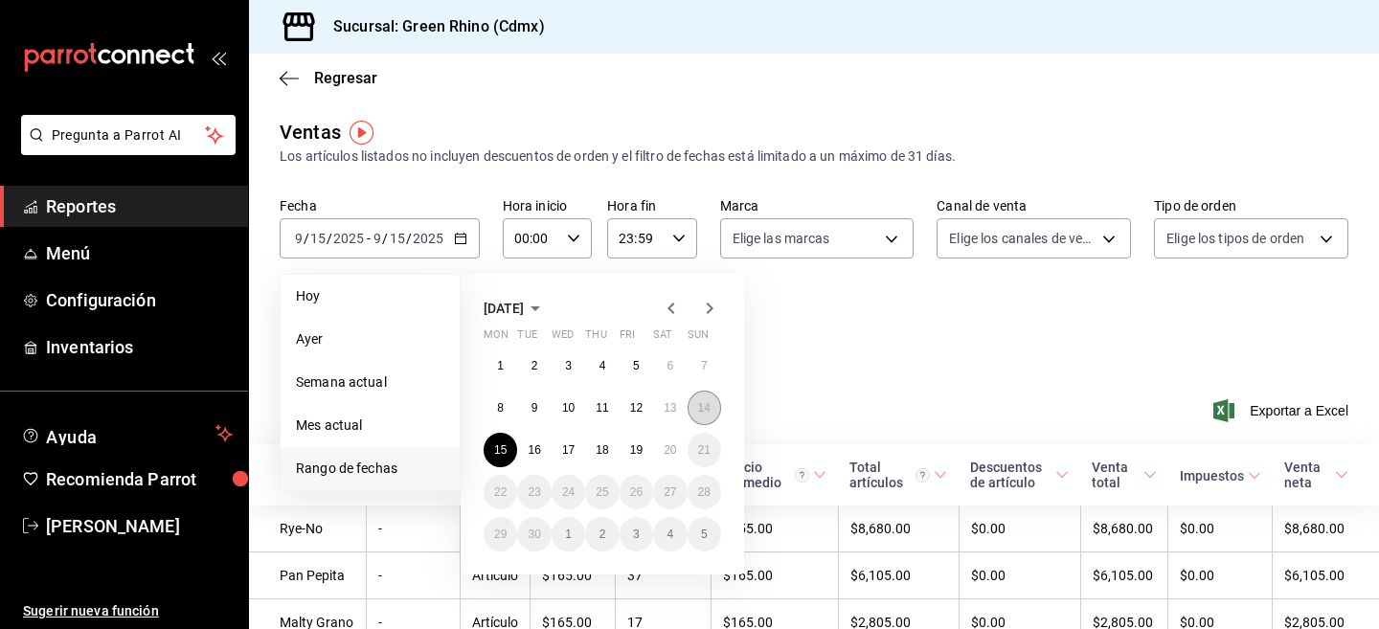
click at [701, 408] on abbr "14" at bounding box center [704, 407] width 12 height 13
click button "14" at bounding box center [704, 408] width 34 height 34
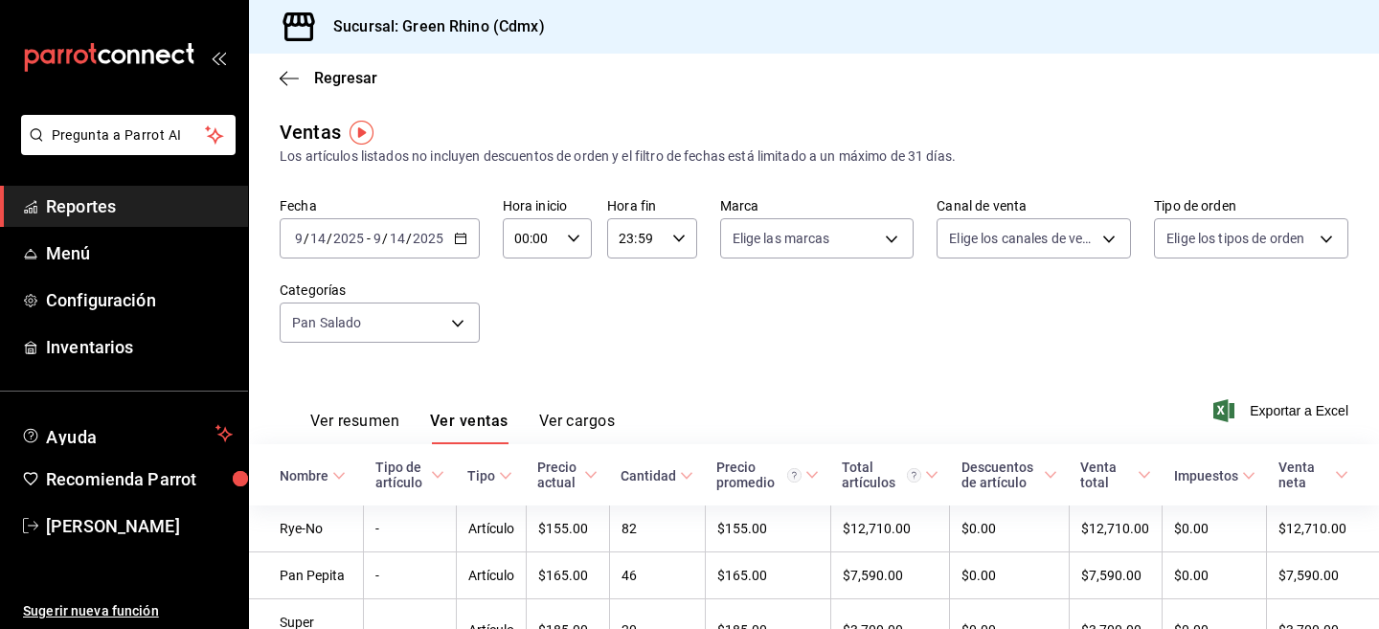
click at [387, 248] on div "[DATE] [DATE] - [DATE] [DATE]" at bounding box center [380, 238] width 200 height 40
